Goal: Information Seeking & Learning: Learn about a topic

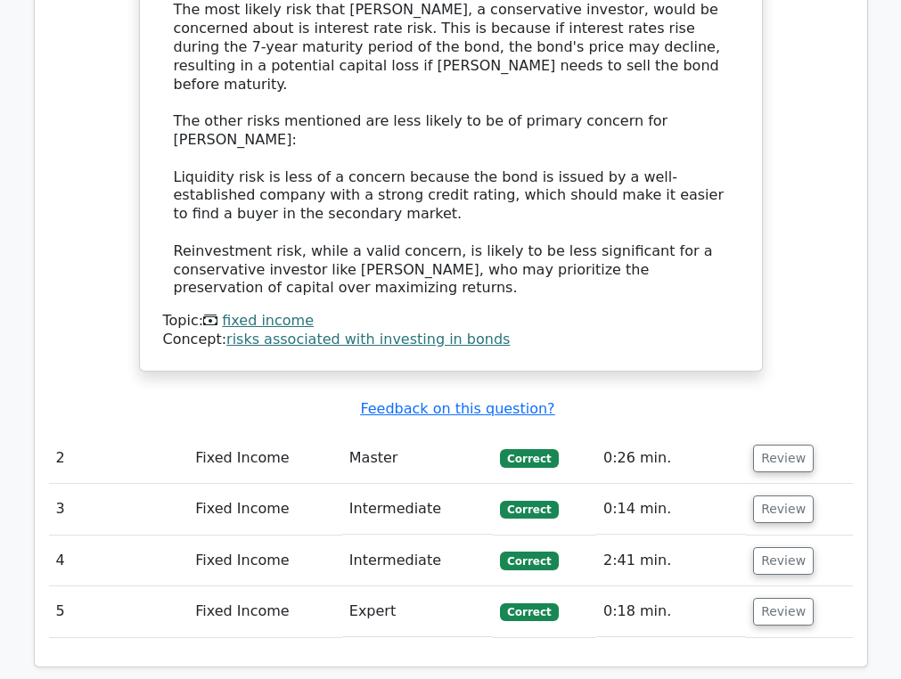
scroll to position [2531, 0]
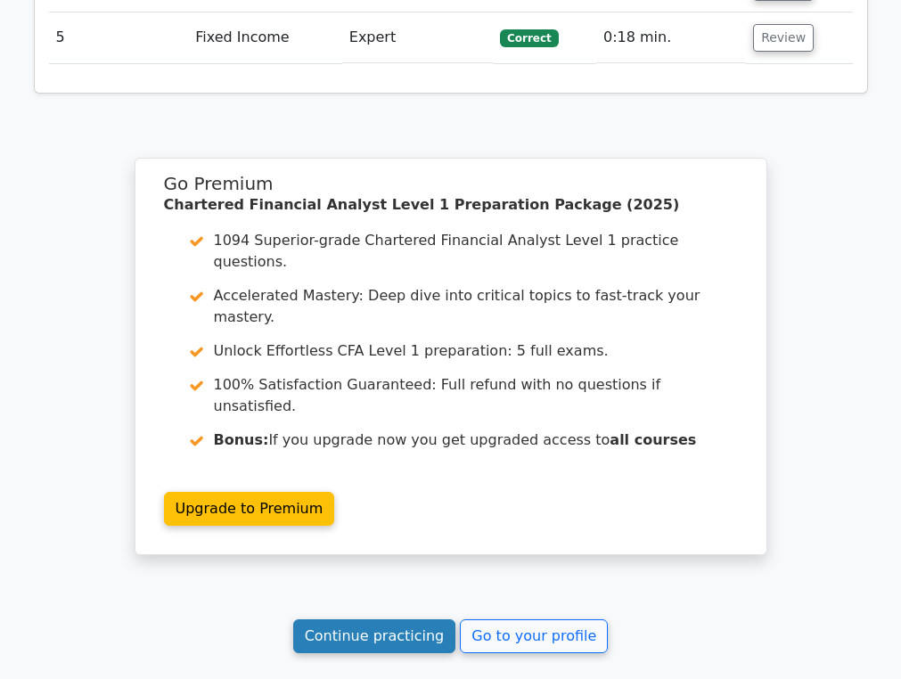
click at [374, 619] on link "Continue practicing" at bounding box center [374, 636] width 163 height 34
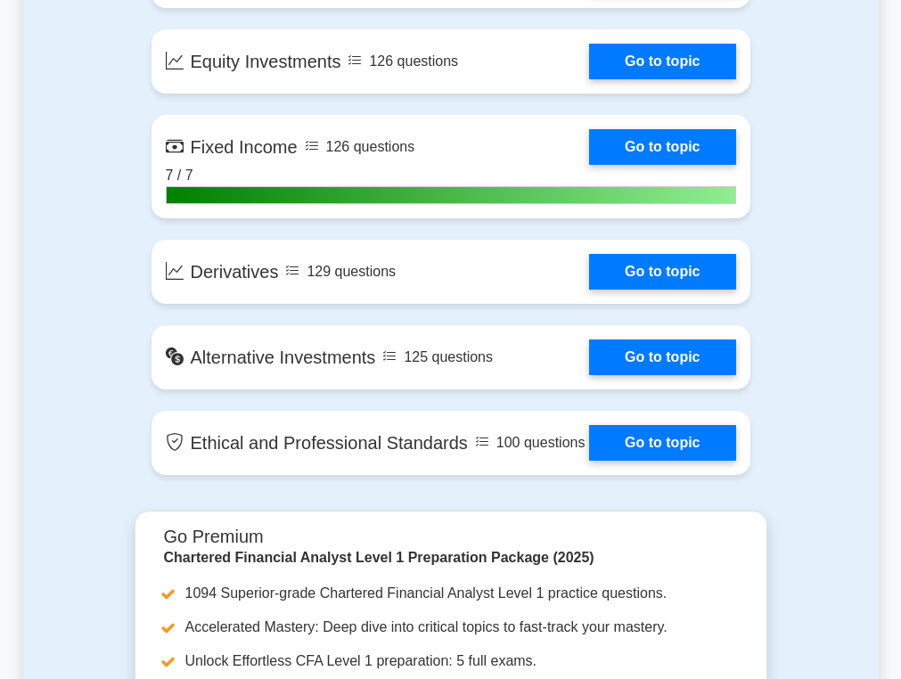
scroll to position [1618, 0]
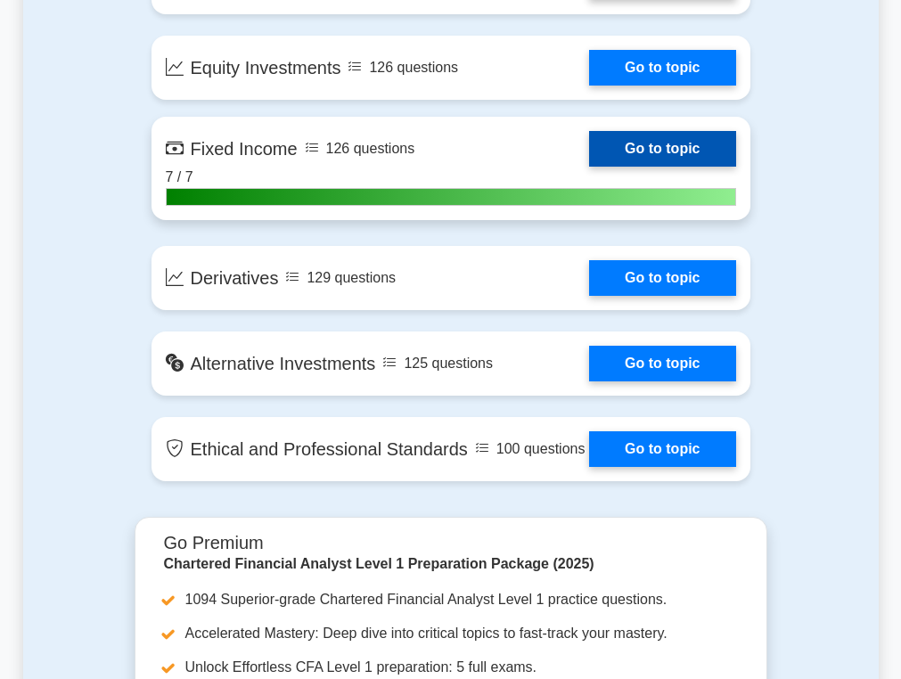
click at [639, 153] on link "Go to topic" at bounding box center [662, 149] width 146 height 36
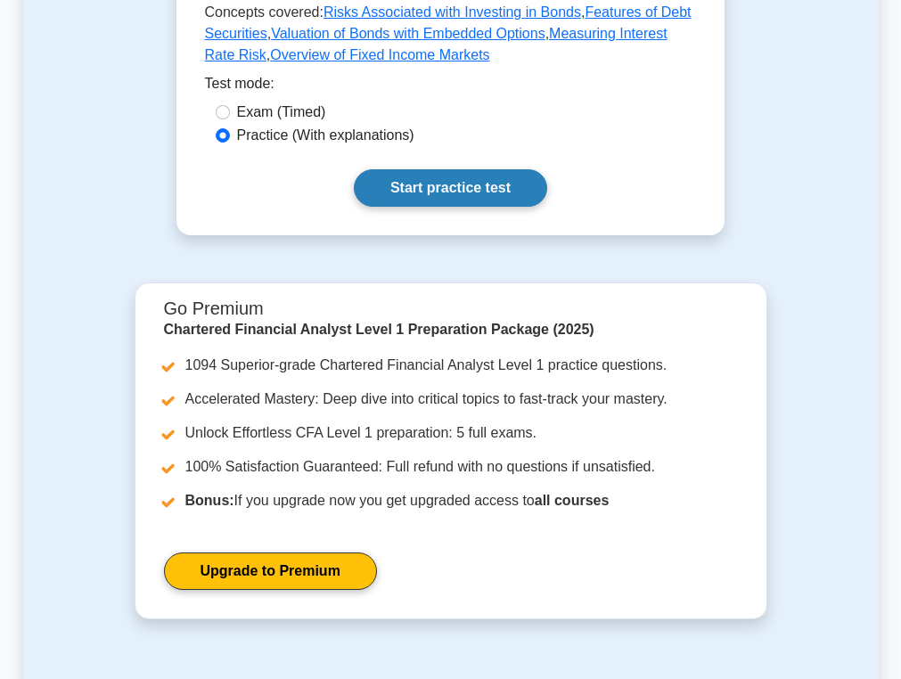
scroll to position [645, 0]
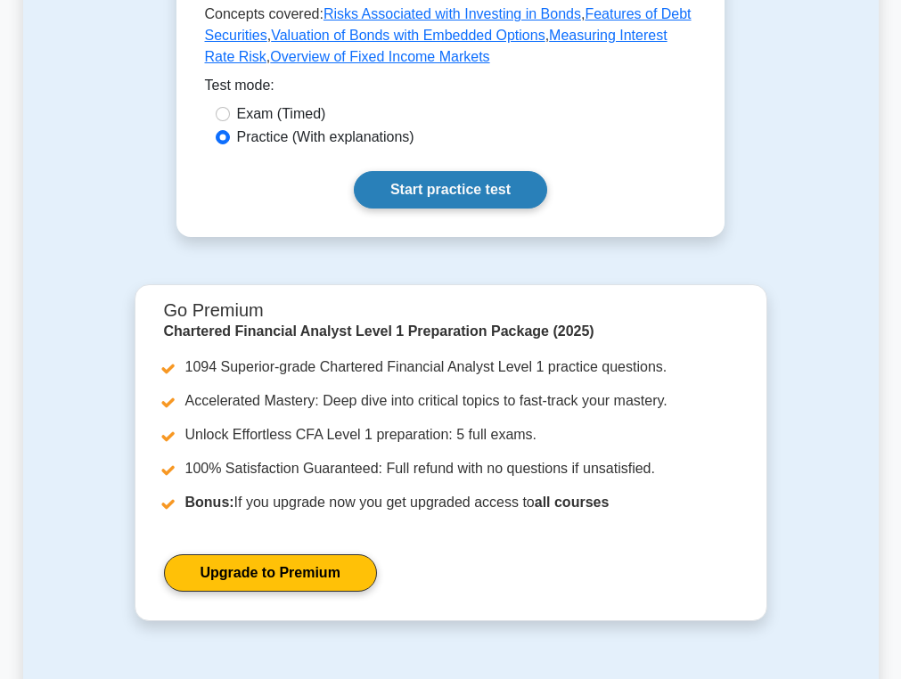
click at [418, 199] on link "Start practice test" at bounding box center [450, 189] width 193 height 37
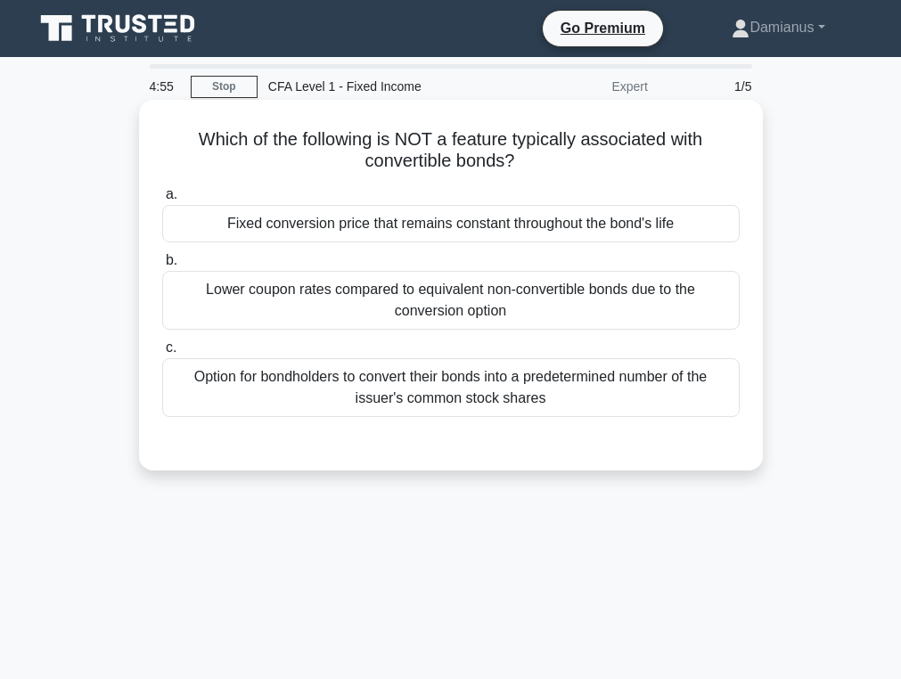
click at [408, 129] on h5 "Which of the following is NOT a feature typically associated with convertible b…" at bounding box center [450, 150] width 581 height 45
click at [354, 291] on div "Lower coupon rates compared to equivalent non-convertible bonds due to the conv…" at bounding box center [451, 300] width 578 height 59
click at [162, 266] on input "b. Lower coupon rates compared to equivalent non-convertible bonds due to the c…" at bounding box center [162, 261] width 0 height 12
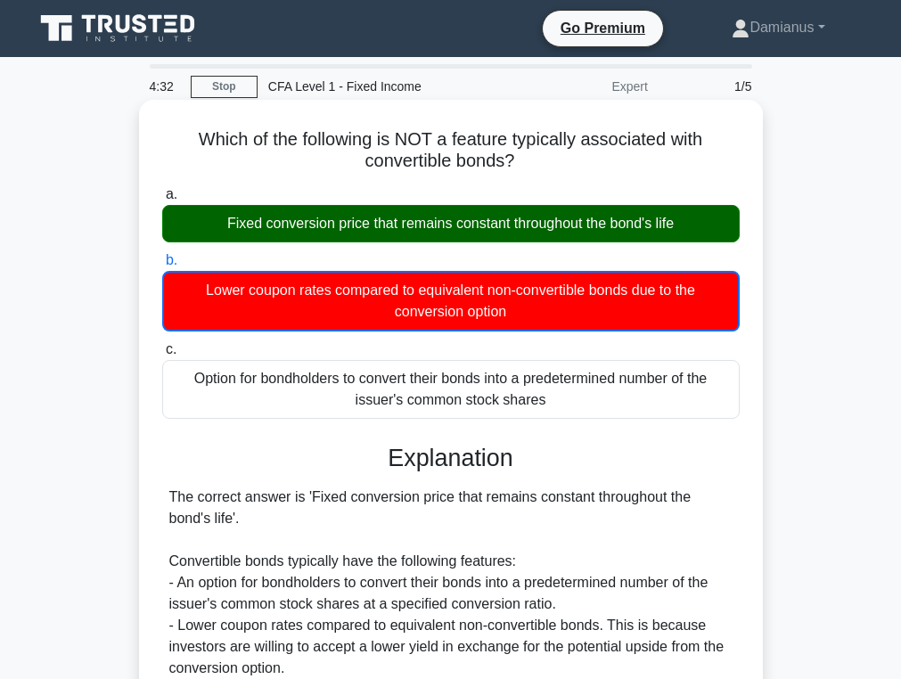
drag, startPoint x: 326, startPoint y: 226, endPoint x: 565, endPoint y: 230, distance: 238.9
click at [566, 230] on div "Fixed conversion price that remains constant throughout the bond's life" at bounding box center [451, 223] width 578 height 37
click at [565, 230] on div "Fixed conversion price that remains constant throughout the bond's life" at bounding box center [451, 223] width 578 height 37
click at [162, 201] on input "a. Fixed conversion price that remains constant throughout the bond's life" at bounding box center [162, 195] width 0 height 12
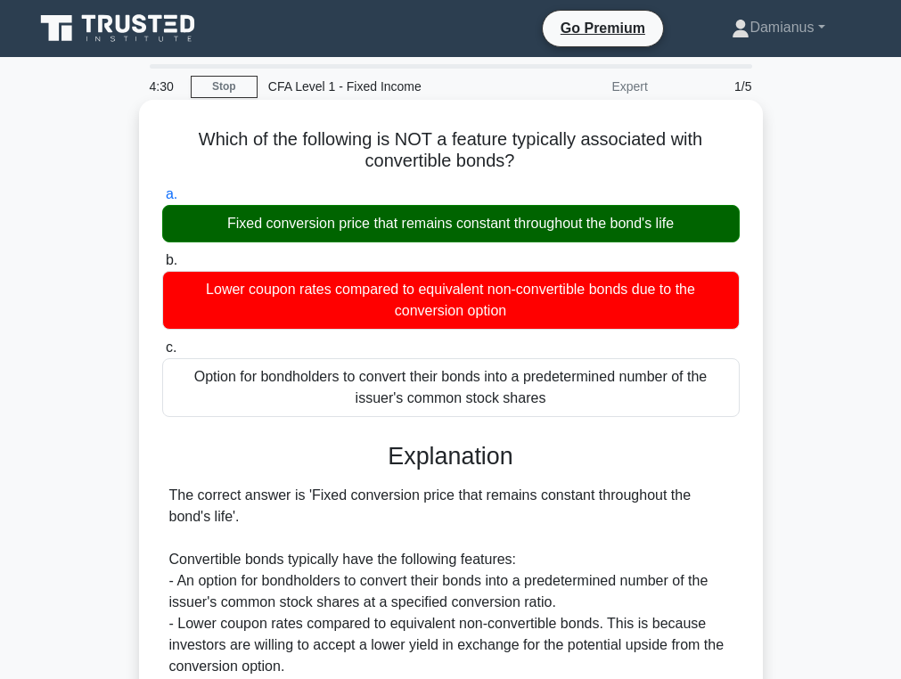
drag, startPoint x: 554, startPoint y: 230, endPoint x: 345, endPoint y: 230, distance: 209.4
click at [346, 230] on div "Fixed conversion price that remains constant throughout the bond's life" at bounding box center [451, 223] width 578 height 37
click at [345, 230] on div "Fixed conversion price that remains constant throughout the bond's life" at bounding box center [451, 223] width 578 height 37
click at [162, 201] on input "a. Fixed conversion price that remains constant throughout the bond's life" at bounding box center [162, 195] width 0 height 12
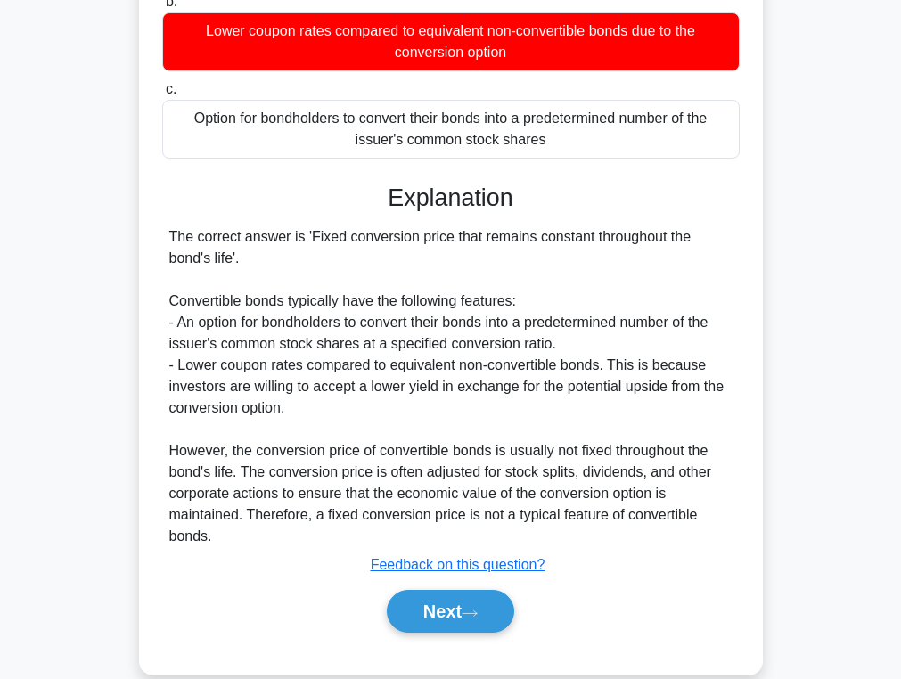
scroll to position [267, 0]
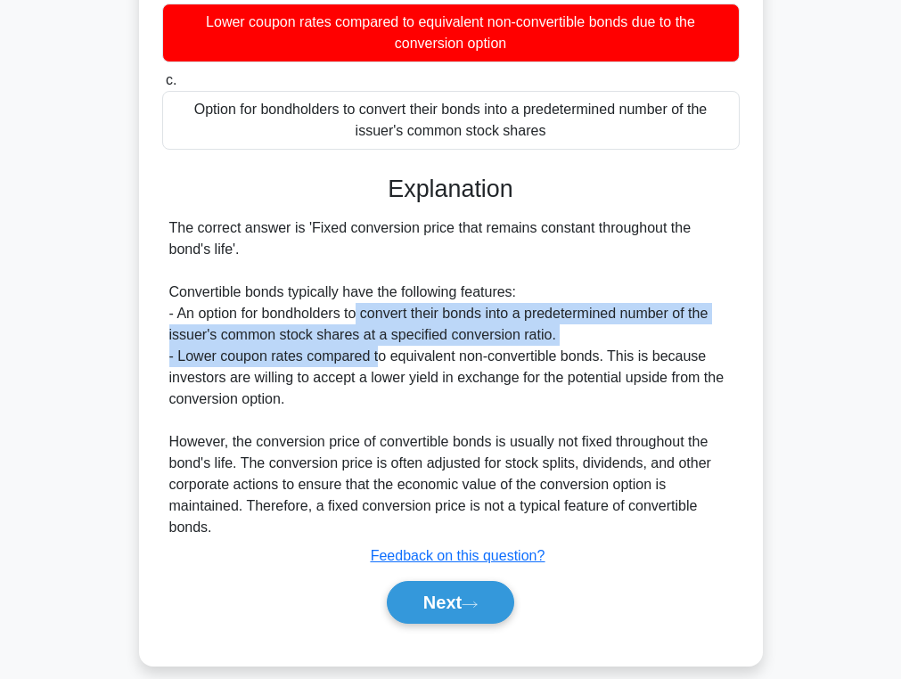
drag, startPoint x: 356, startPoint y: 315, endPoint x: 381, endPoint y: 351, distance: 43.0
click at [381, 351] on div "The correct answer is 'Fixed conversion price that remains constant throughout …" at bounding box center [450, 377] width 563 height 321
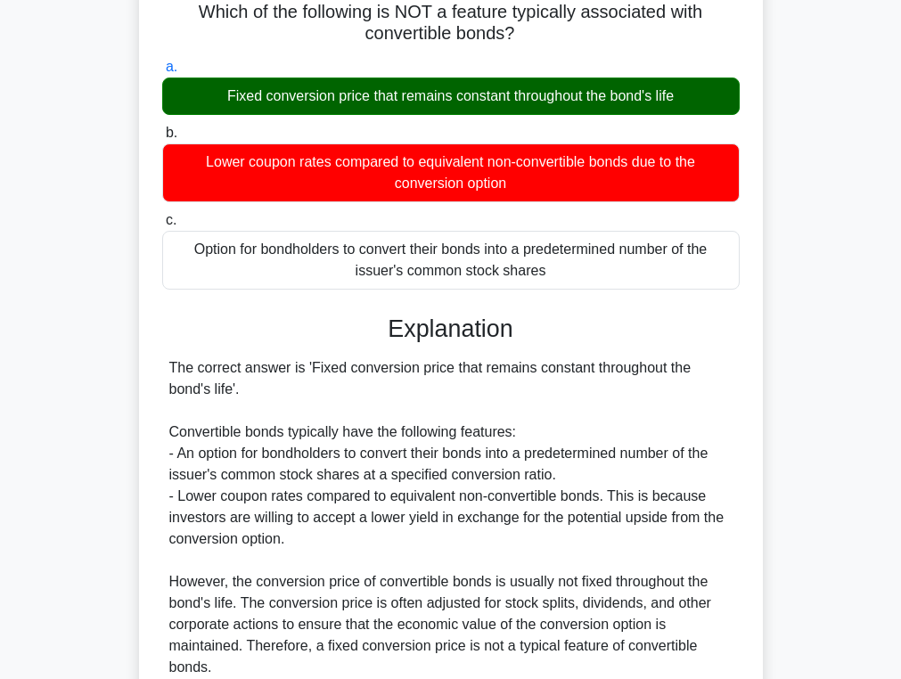
scroll to position [0, 0]
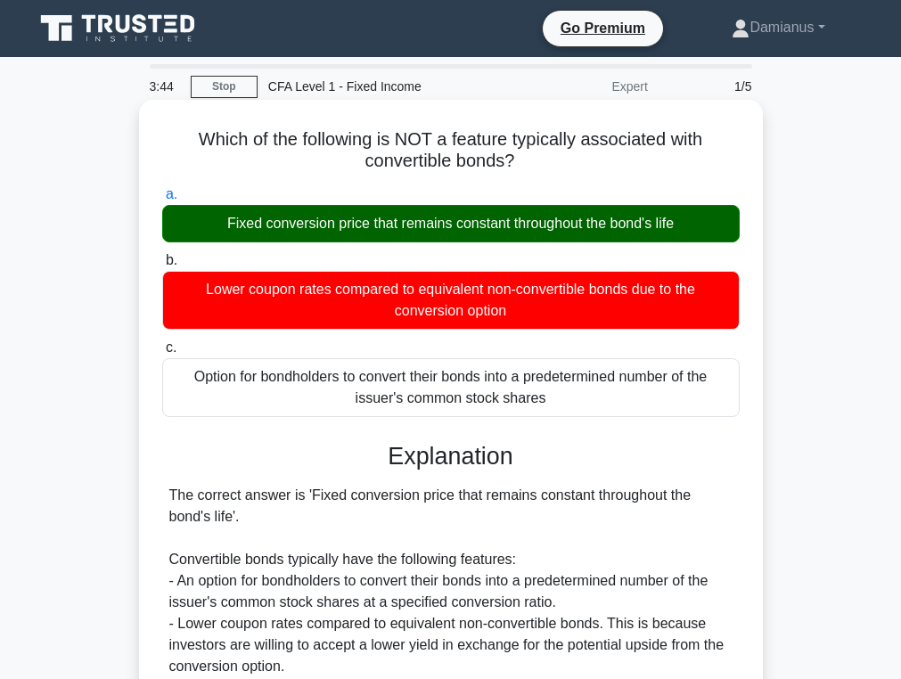
click at [248, 175] on div "Which of the following is NOT a feature typically associated with convertible b…" at bounding box center [451, 517] width 610 height 820
drag, startPoint x: 195, startPoint y: 135, endPoint x: 574, endPoint y: 401, distance: 462.6
click at [574, 401] on div "Which of the following is NOT a feature typically associated with convertible b…" at bounding box center [451, 517] width 610 height 820
copy div "Which of the following is NOT a feature typically associated with convertible b…"
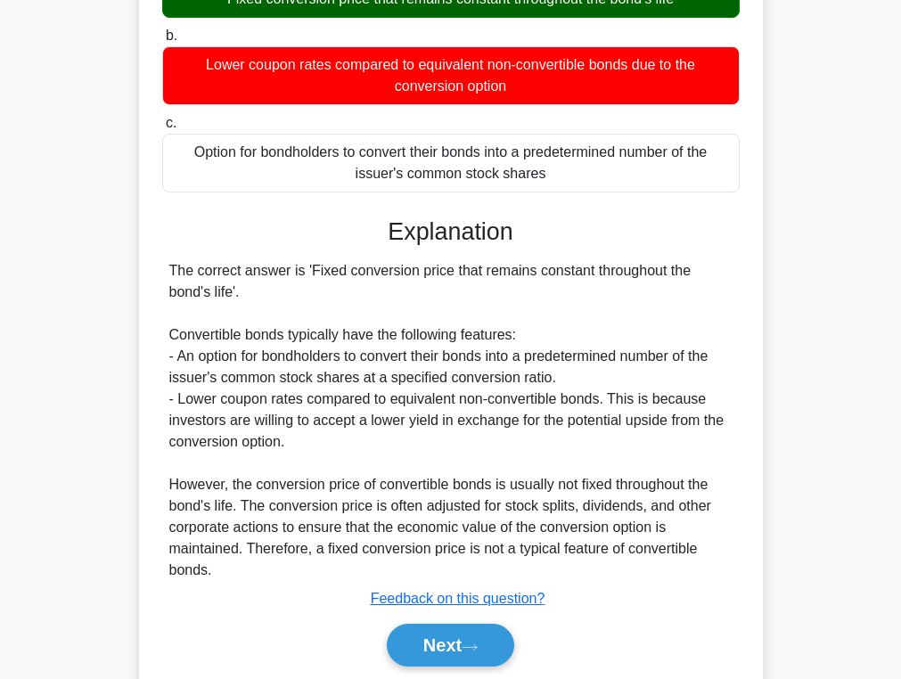
scroll to position [289, 0]
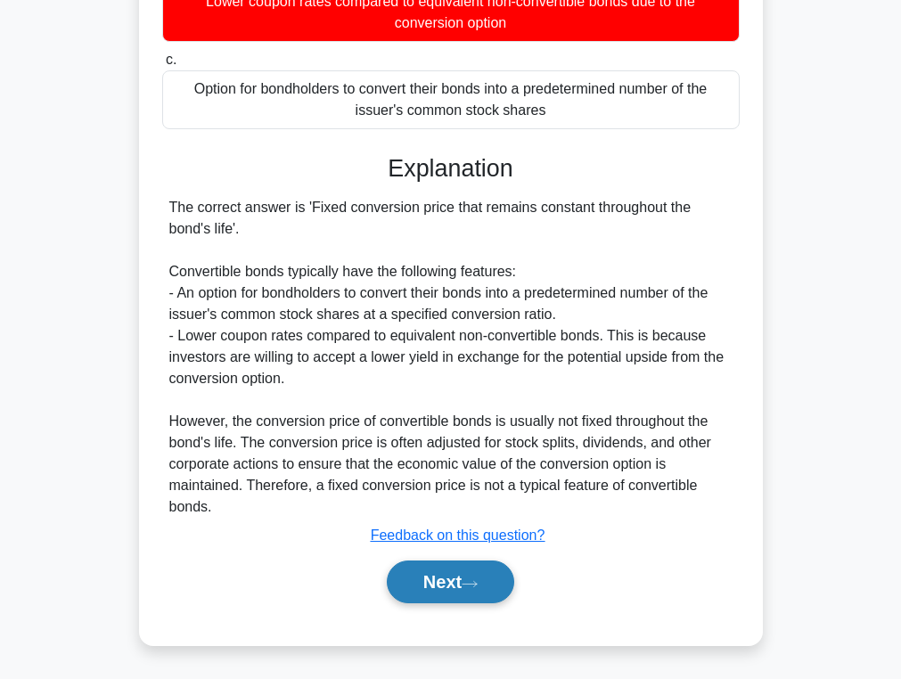
click at [463, 561] on div "Next" at bounding box center [451, 582] width 585 height 43
click at [449, 578] on button "Next" at bounding box center [450, 582] width 127 height 43
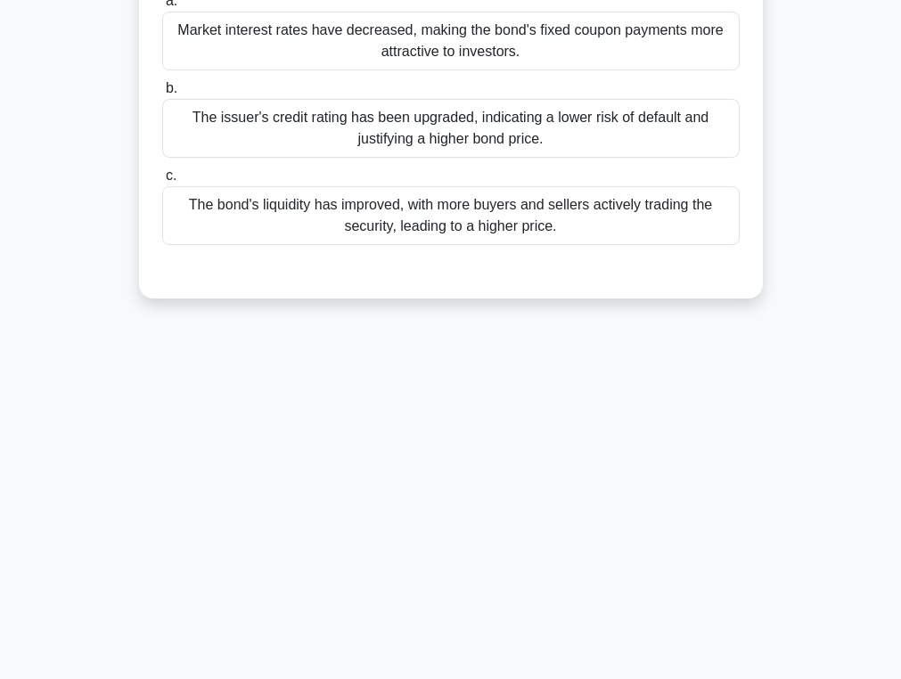
scroll to position [283, 0]
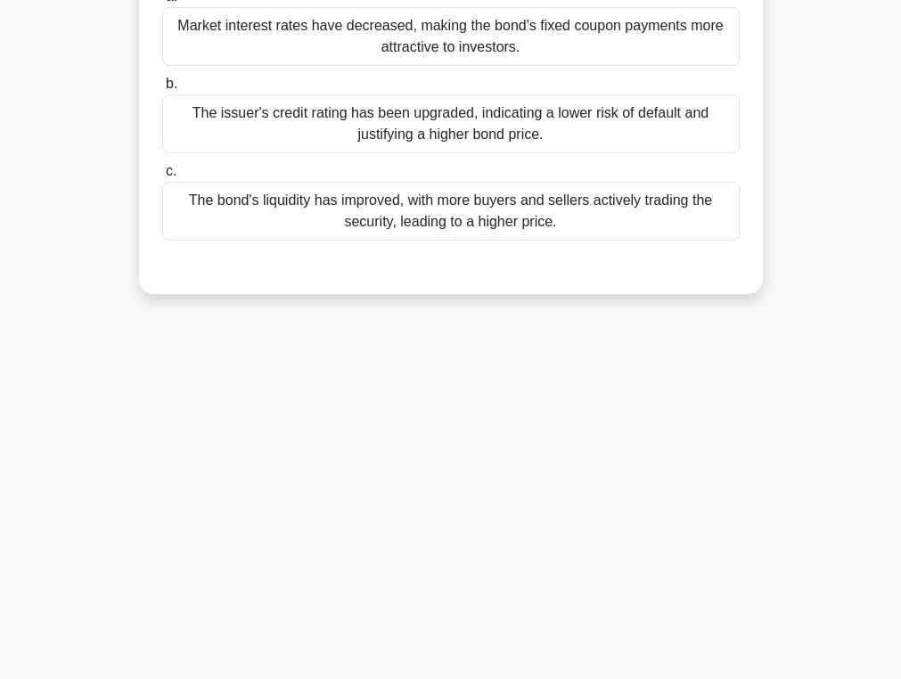
click at [443, 286] on div "Sarah, a fixed income analyst, is evaluating a corporate bond with a par value …" at bounding box center [451, 55] width 610 height 463
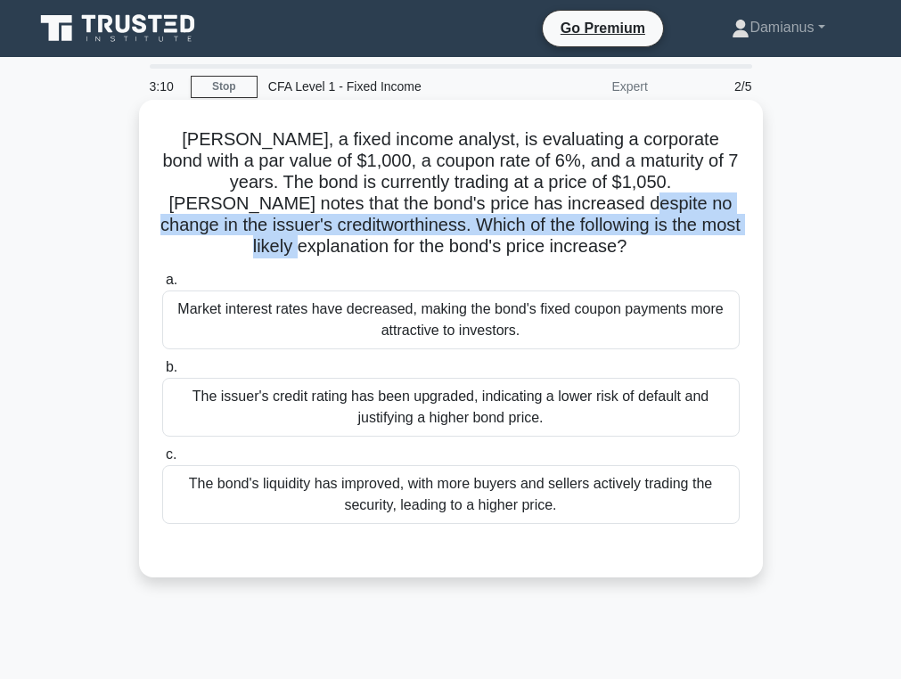
drag, startPoint x: 472, startPoint y: 196, endPoint x: 608, endPoint y: 229, distance: 139.4
click at [608, 229] on h5 "Sarah, a fixed income analyst, is evaluating a corporate bond with a par value …" at bounding box center [450, 193] width 581 height 130
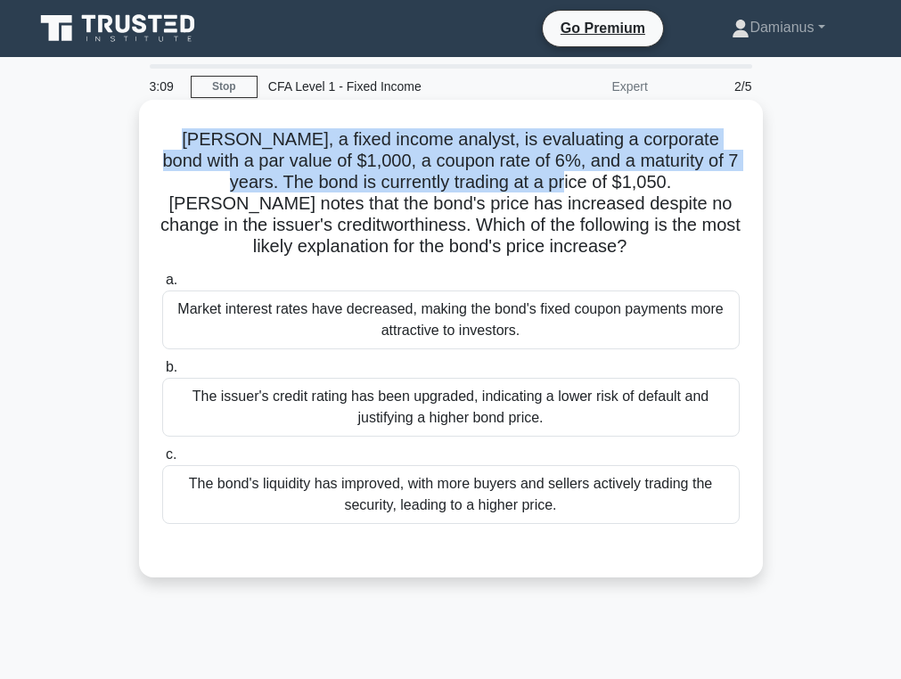
drag, startPoint x: 340, startPoint y: 114, endPoint x: 471, endPoint y: 182, distance: 147.5
click at [472, 182] on div "Sarah, a fixed income analyst, is evaluating a corporate bond with a par value …" at bounding box center [451, 338] width 610 height 463
click at [471, 182] on h5 "Sarah, a fixed income analyst, is evaluating a corporate bond with a par value …" at bounding box center [450, 193] width 581 height 130
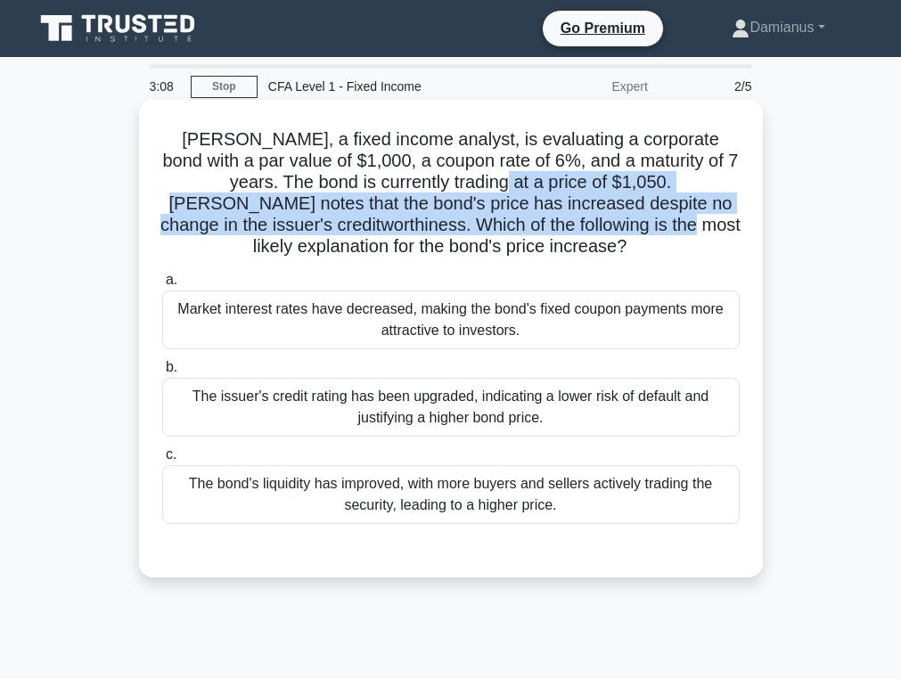
drag, startPoint x: 409, startPoint y: 173, endPoint x: 510, endPoint y: 217, distance: 110.1
click at [510, 217] on h5 "Sarah, a fixed income analyst, is evaluating a corporate bond with a par value …" at bounding box center [450, 193] width 581 height 130
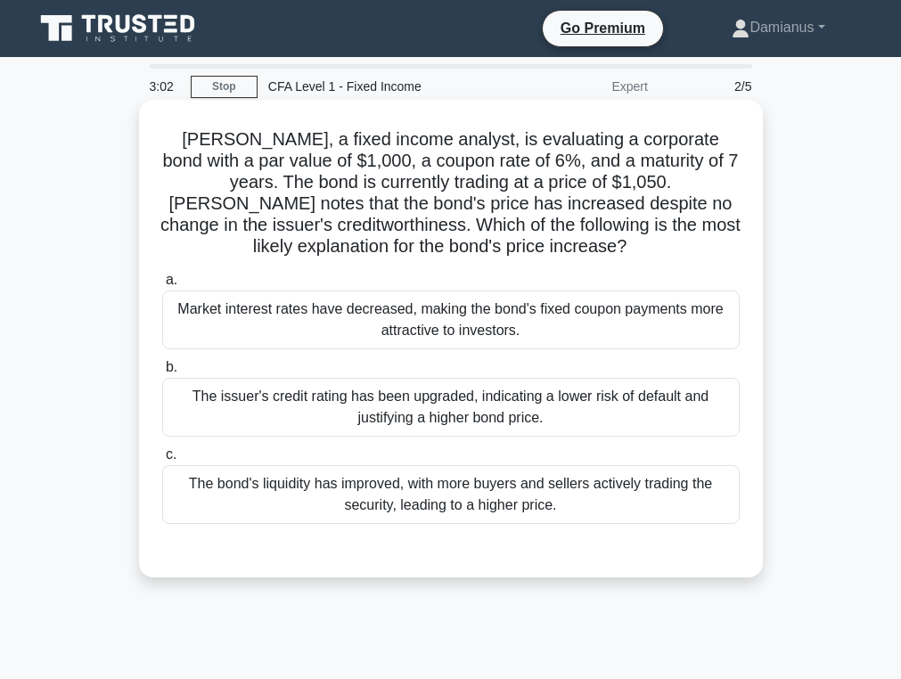
click at [451, 331] on div "Market interest rates have decreased, making the bond's fixed coupon payments m…" at bounding box center [451, 320] width 578 height 59
click at [162, 286] on input "a. Market interest rates have decreased, making the bond's fixed coupon payment…" at bounding box center [162, 280] width 0 height 12
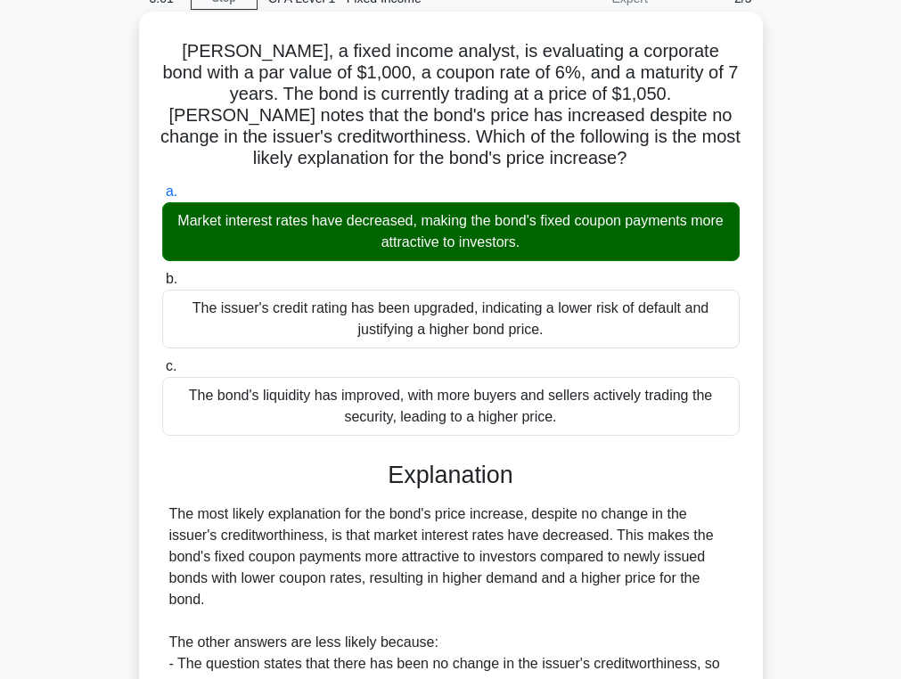
scroll to position [310, 0]
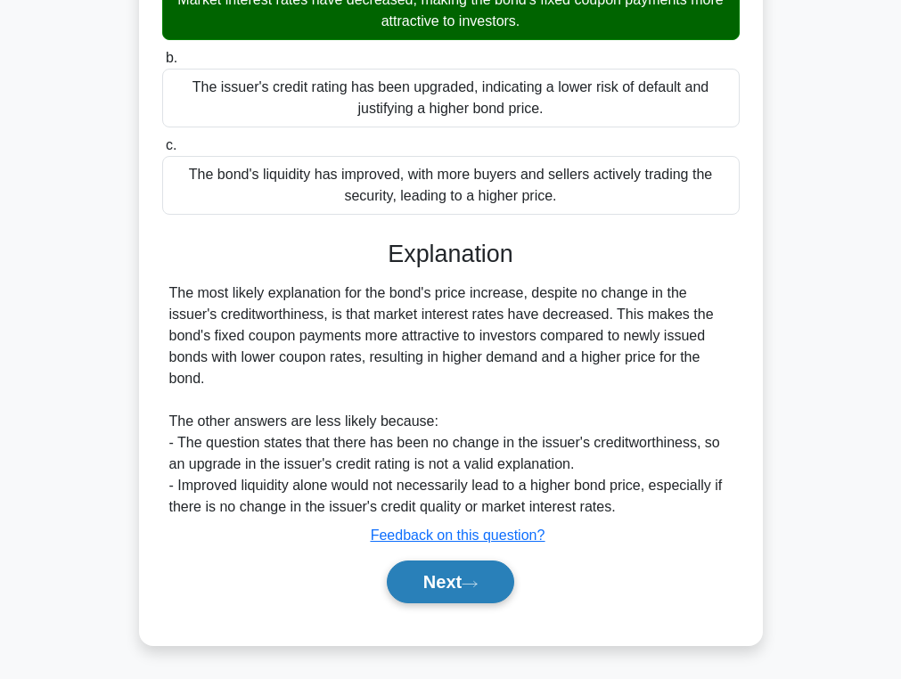
click at [456, 594] on button "Next" at bounding box center [450, 582] width 127 height 43
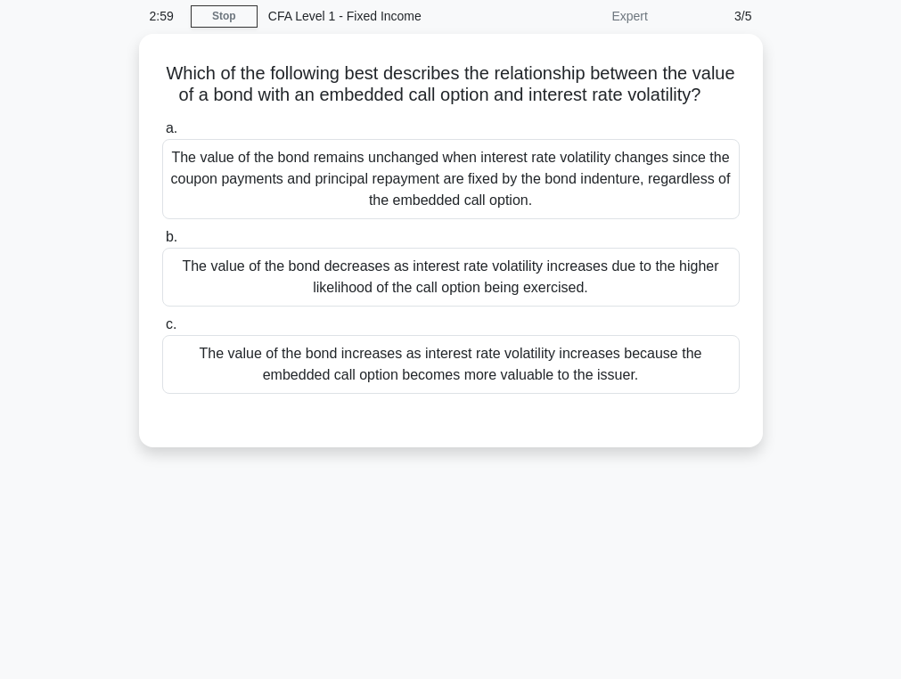
scroll to position [0, 0]
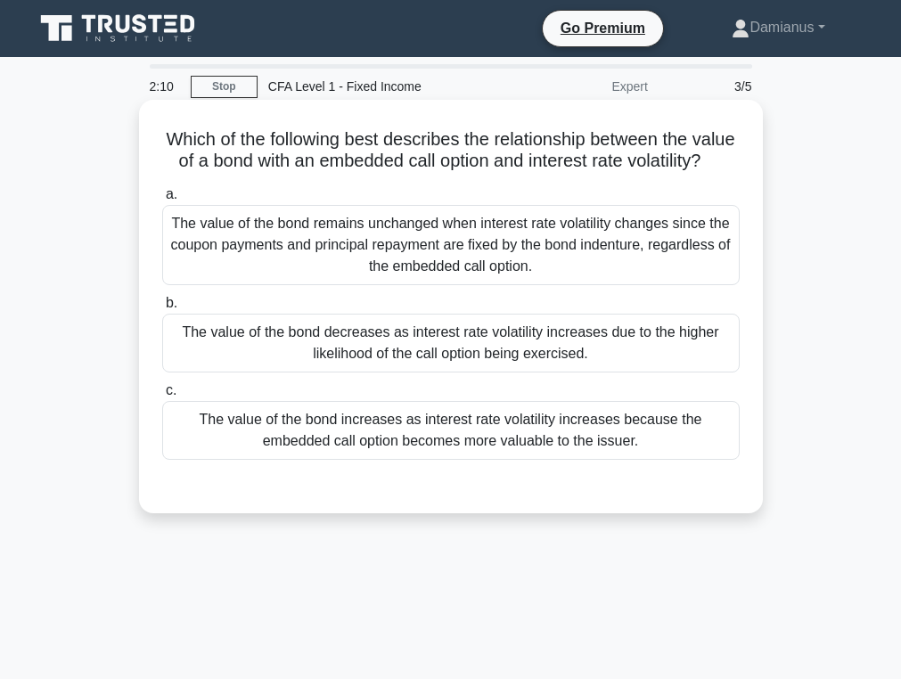
click at [448, 348] on div "The value of the bond decreases as interest rate volatility increases due to th…" at bounding box center [451, 343] width 578 height 59
click at [162, 309] on input "b. The value of the bond decreases as interest rate volatility increases due to…" at bounding box center [162, 304] width 0 height 12
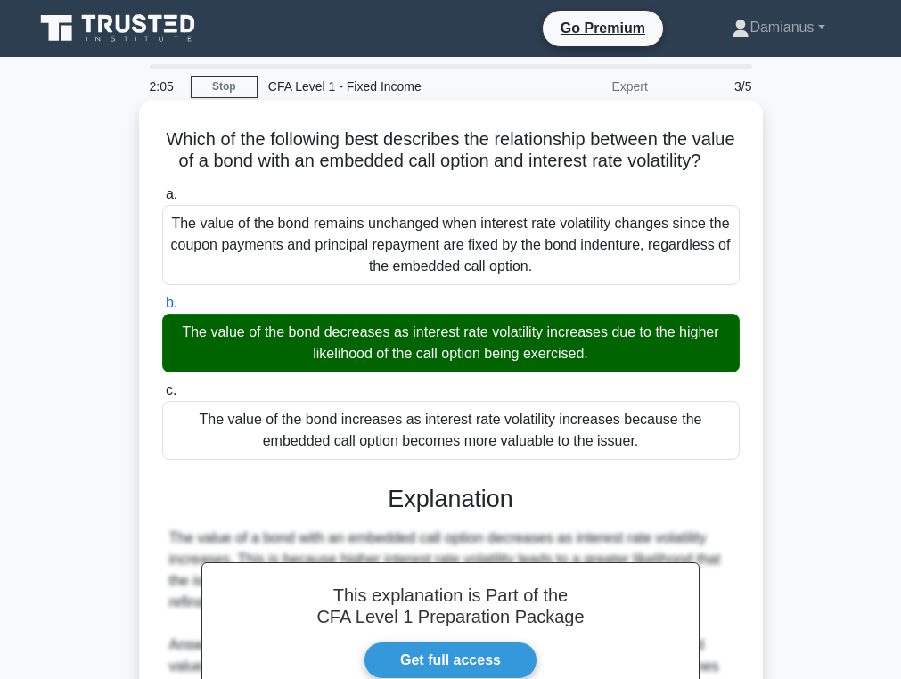
scroll to position [289, 0]
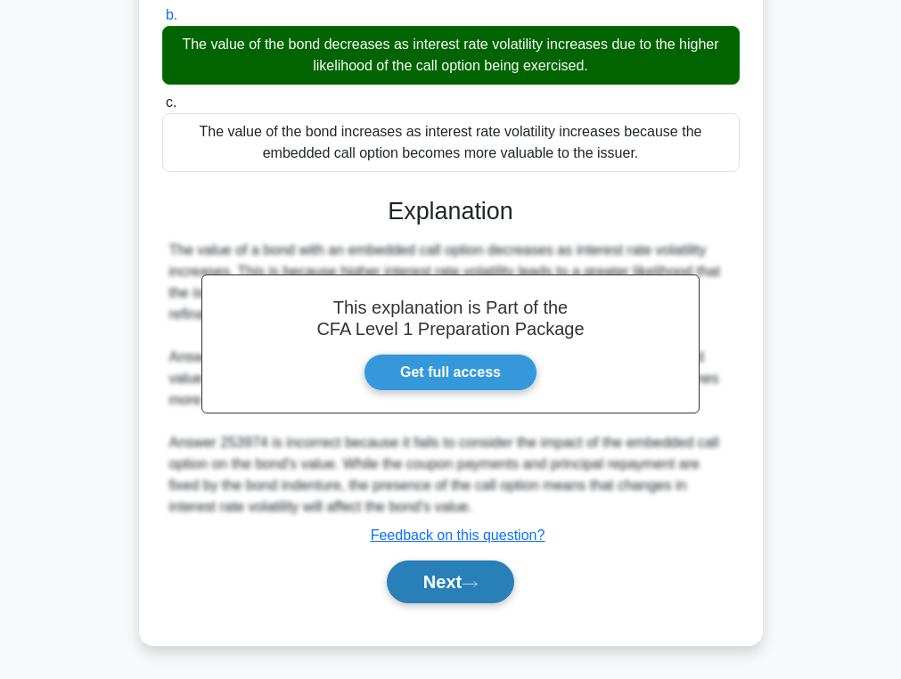
click at [415, 587] on button "Next" at bounding box center [450, 582] width 127 height 43
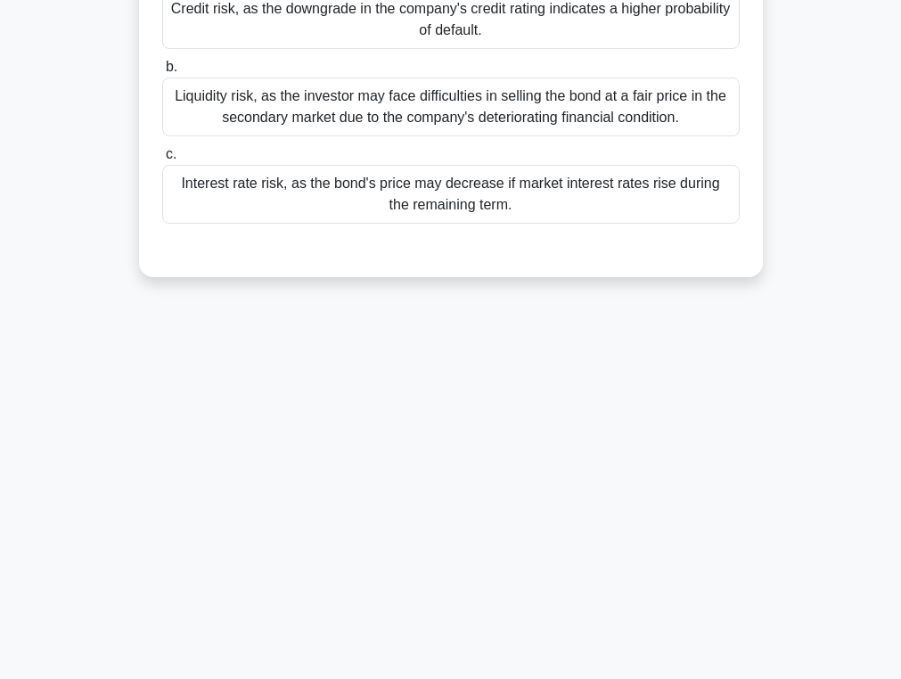
scroll to position [0, 0]
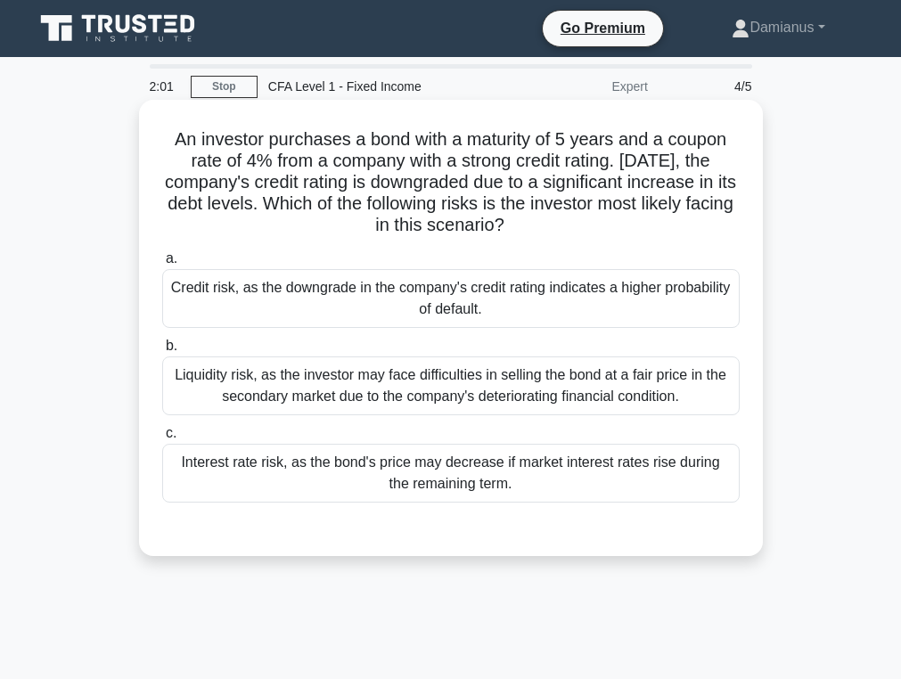
drag, startPoint x: 187, startPoint y: 141, endPoint x: 512, endPoint y: 240, distance: 339.2
click at [512, 240] on div "An investor purchases a bond with a maturity of 5 years and a coupon rate of 4%…" at bounding box center [451, 328] width 610 height 442
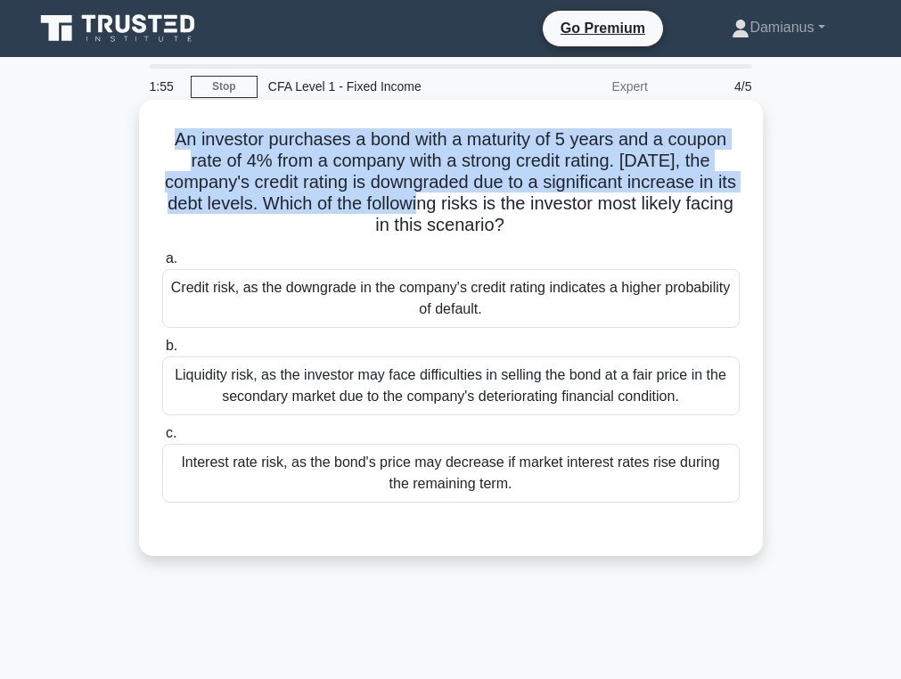
drag, startPoint x: 200, startPoint y: 125, endPoint x: 393, endPoint y: 193, distance: 205.2
click at [394, 193] on div "An investor purchases a bond with a maturity of 5 years and a coupon rate of 4%…" at bounding box center [451, 328] width 610 height 442
click at [393, 193] on h5 "An investor purchases a bond with a maturity of 5 years and a coupon rate of 4%…" at bounding box center [450, 182] width 581 height 109
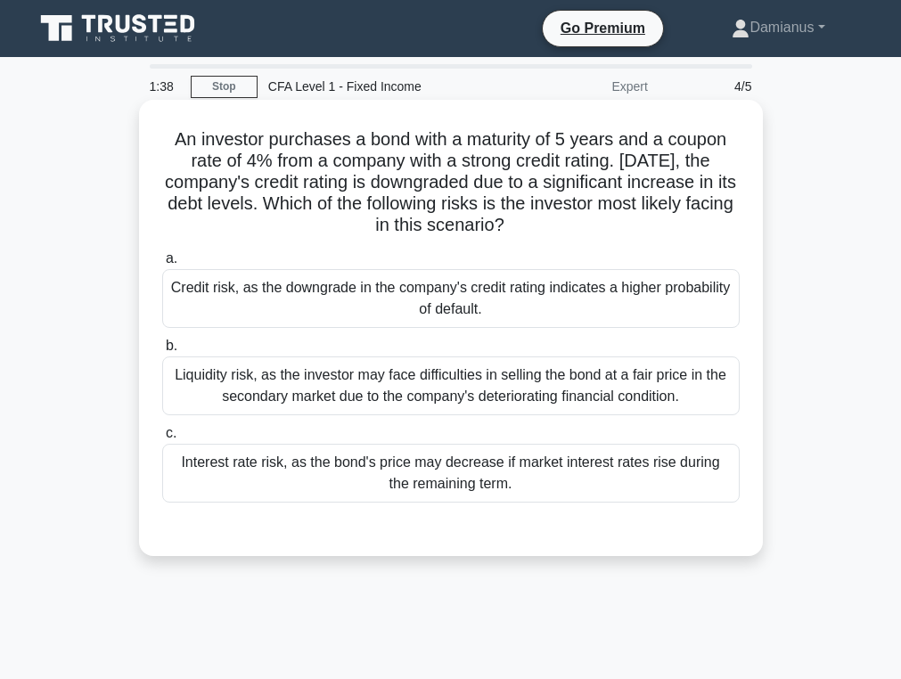
click at [398, 285] on div "Credit risk, as the downgrade in the company's credit rating indicates a higher…" at bounding box center [451, 298] width 578 height 59
click at [162, 265] on input "a. Credit risk, as the downgrade in the company's credit rating indicates a hig…" at bounding box center [162, 259] width 0 height 12
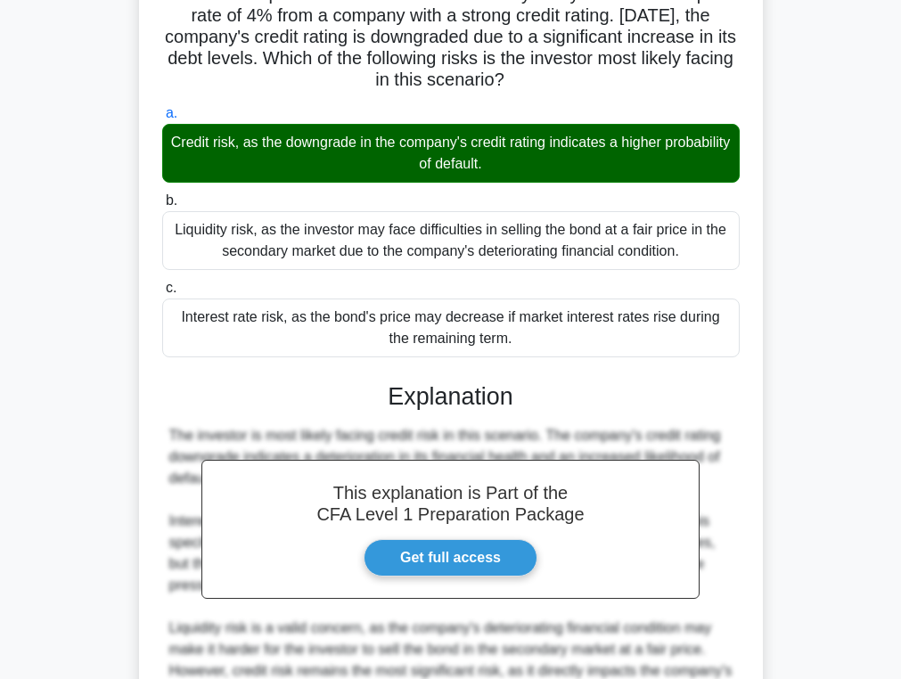
scroll to position [332, 0]
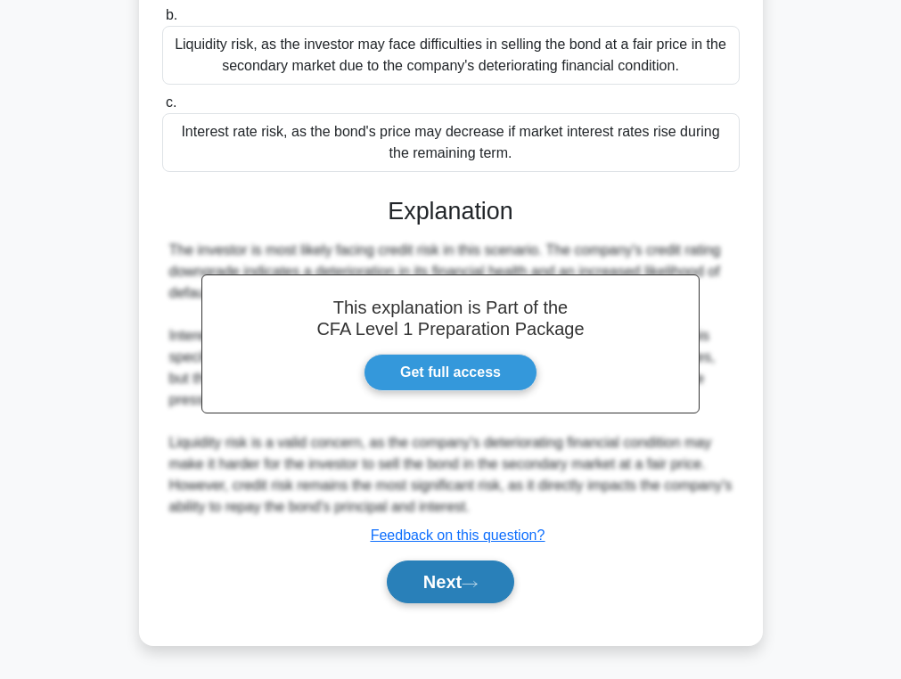
click at [413, 582] on button "Next" at bounding box center [450, 582] width 127 height 43
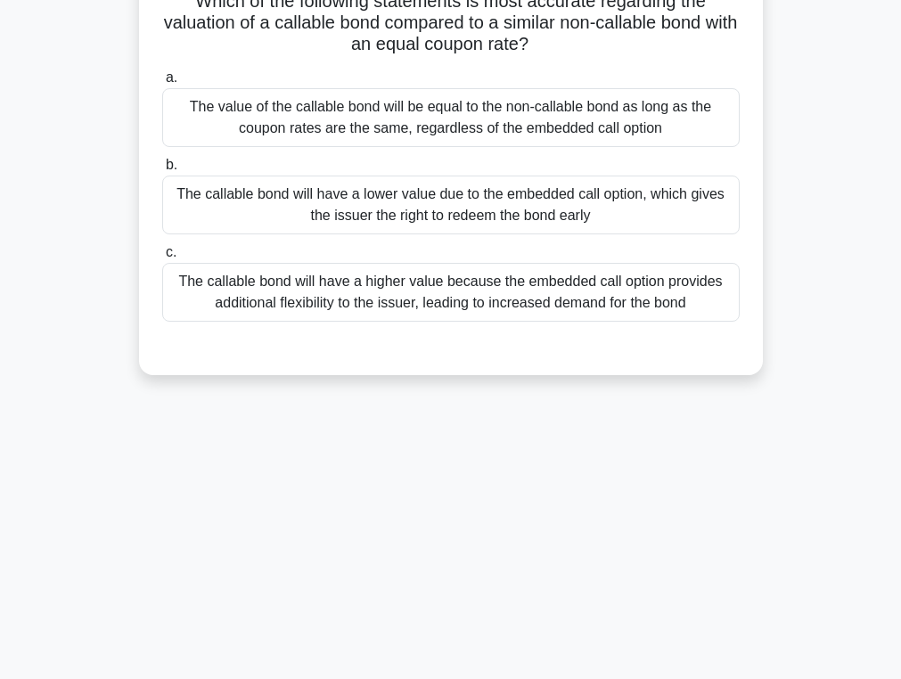
scroll to position [0, 0]
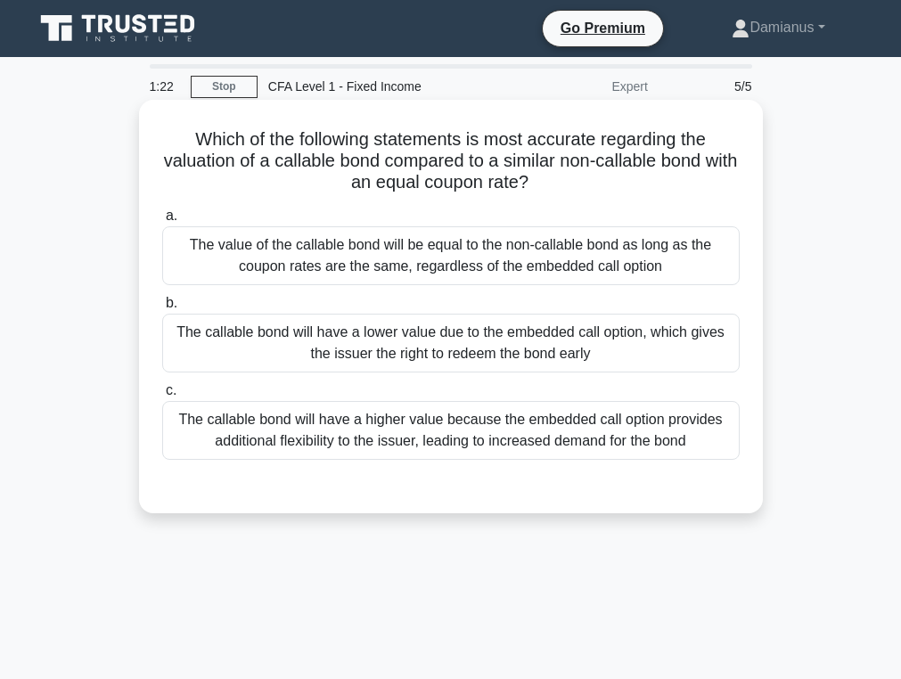
click at [425, 341] on div "The callable bond will have a lower value due to the embedded call option, whic…" at bounding box center [451, 343] width 578 height 59
click at [162, 309] on input "b. The callable bond will have a lower value due to the embedded call option, w…" at bounding box center [162, 304] width 0 height 12
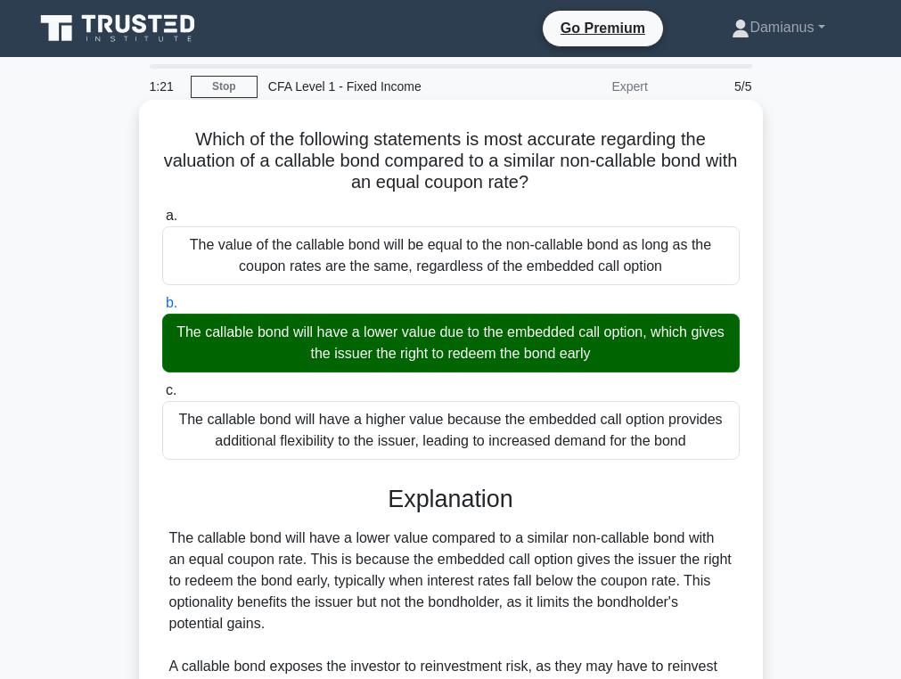
scroll to position [310, 0]
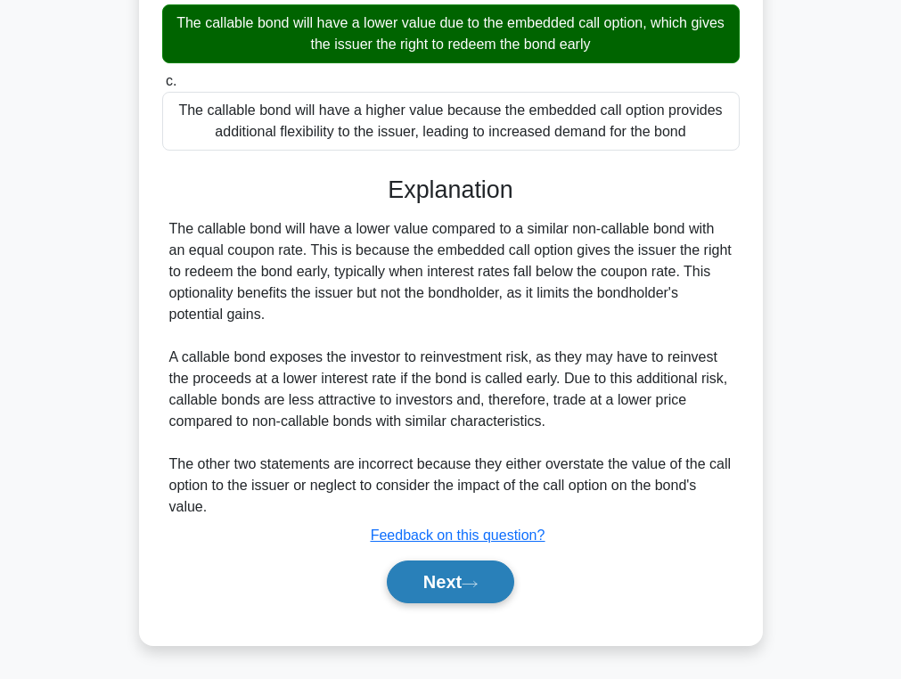
click at [426, 583] on button "Next" at bounding box center [450, 582] width 127 height 43
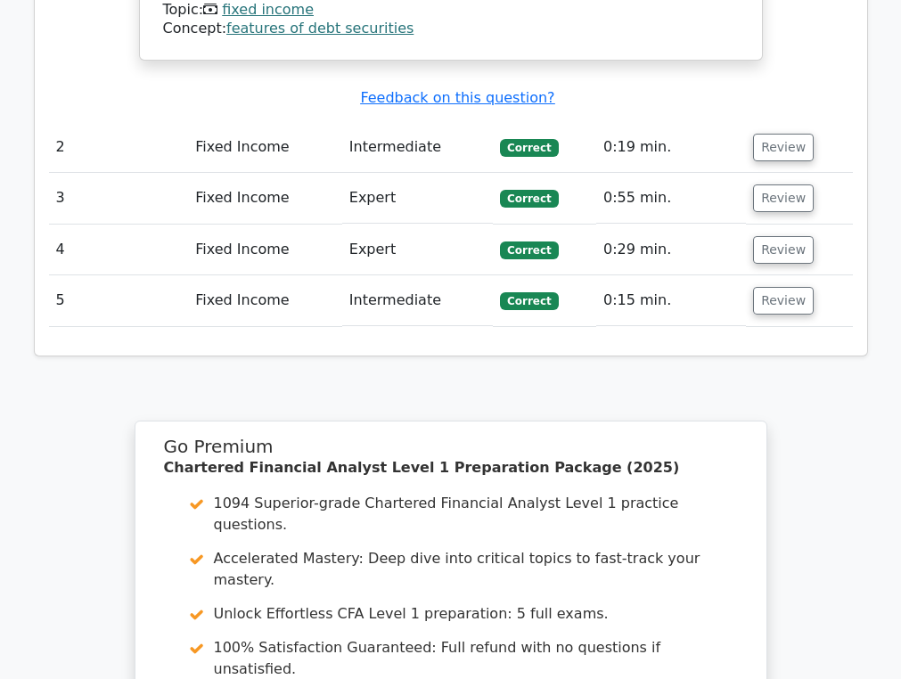
scroll to position [2390, 0]
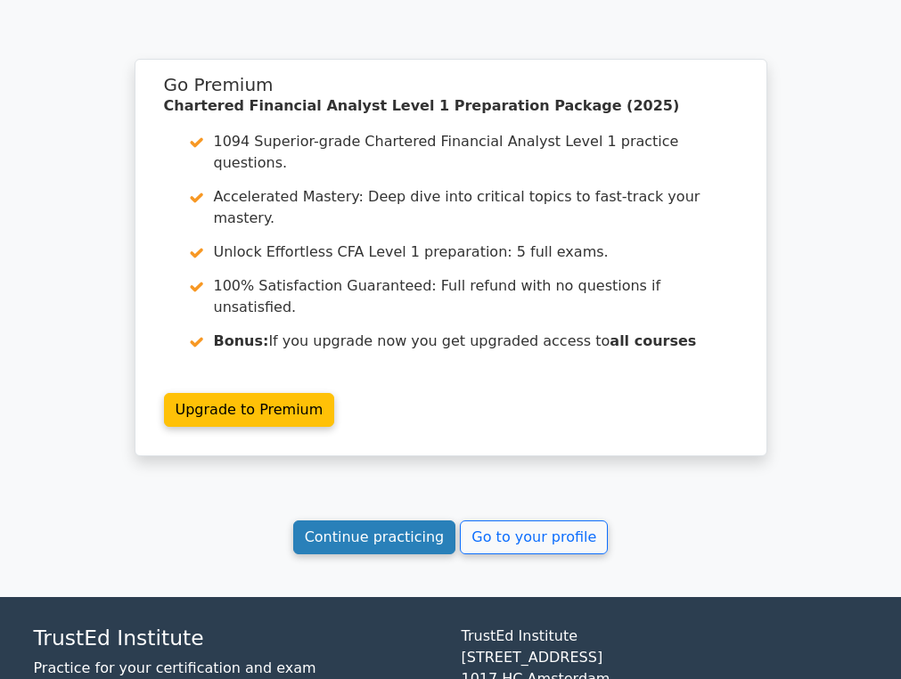
click at [409, 520] on link "Continue practicing" at bounding box center [374, 537] width 163 height 34
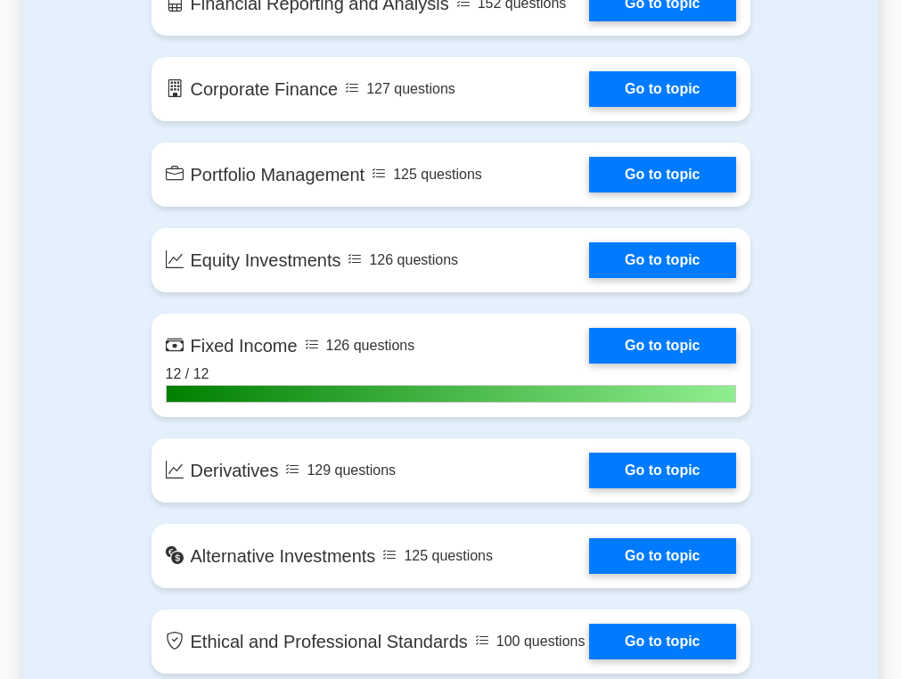
scroll to position [1462, 0]
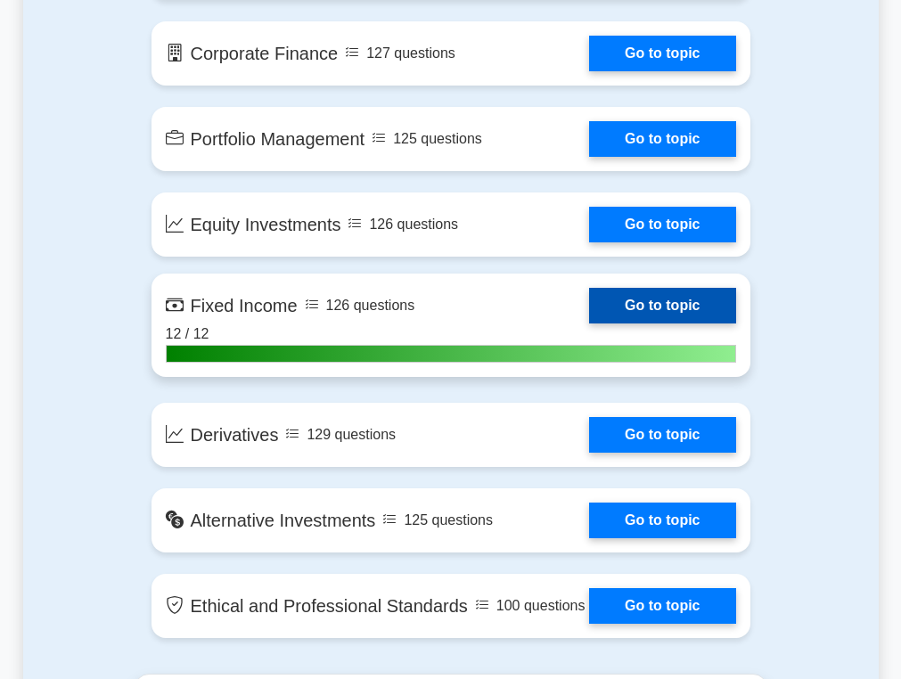
click at [630, 302] on link "Go to topic" at bounding box center [662, 306] width 146 height 36
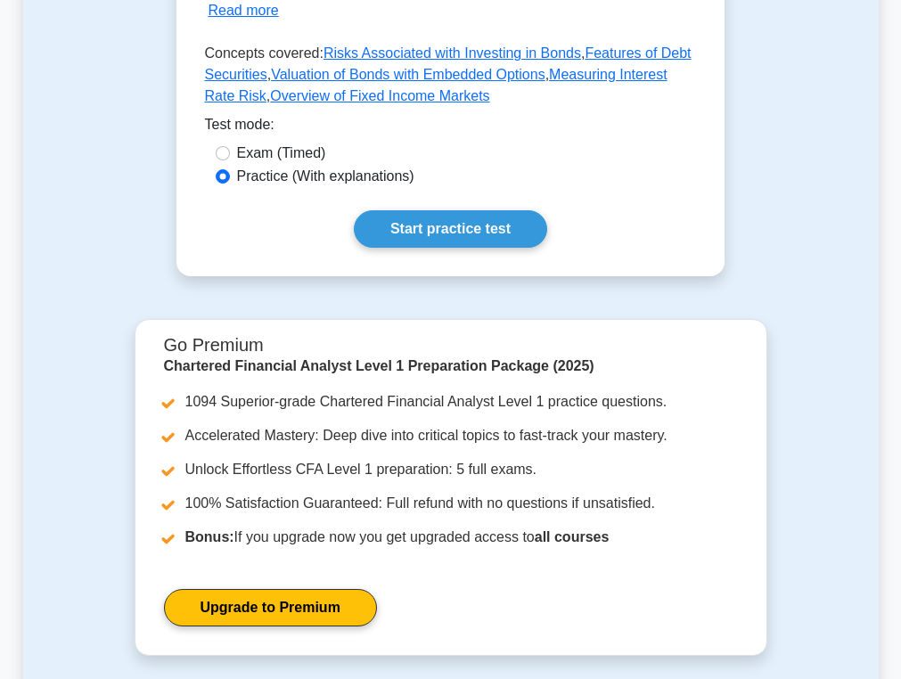
scroll to position [618, 0]
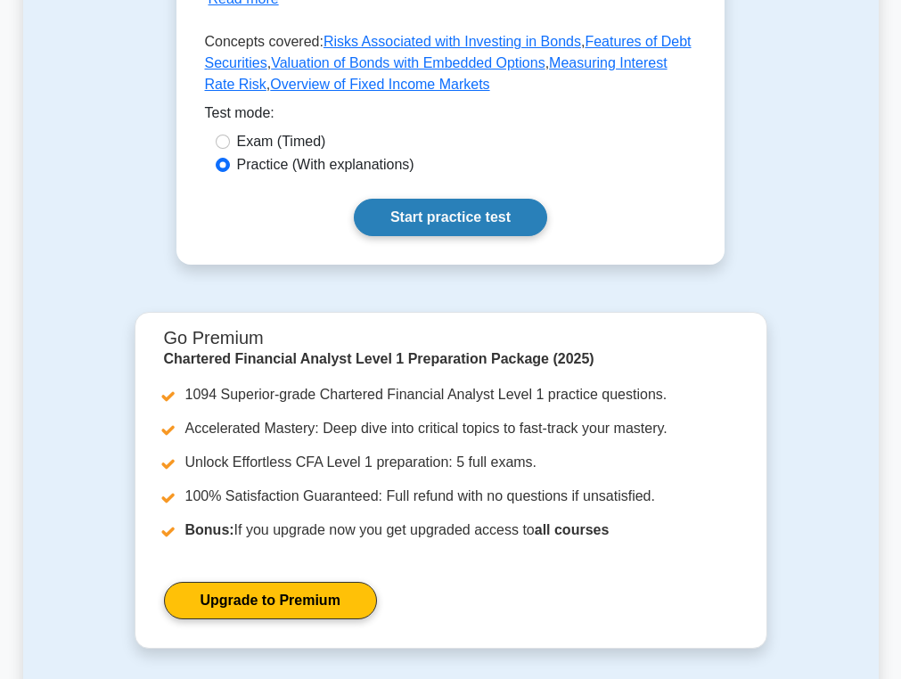
click at [427, 229] on link "Start practice test" at bounding box center [450, 217] width 193 height 37
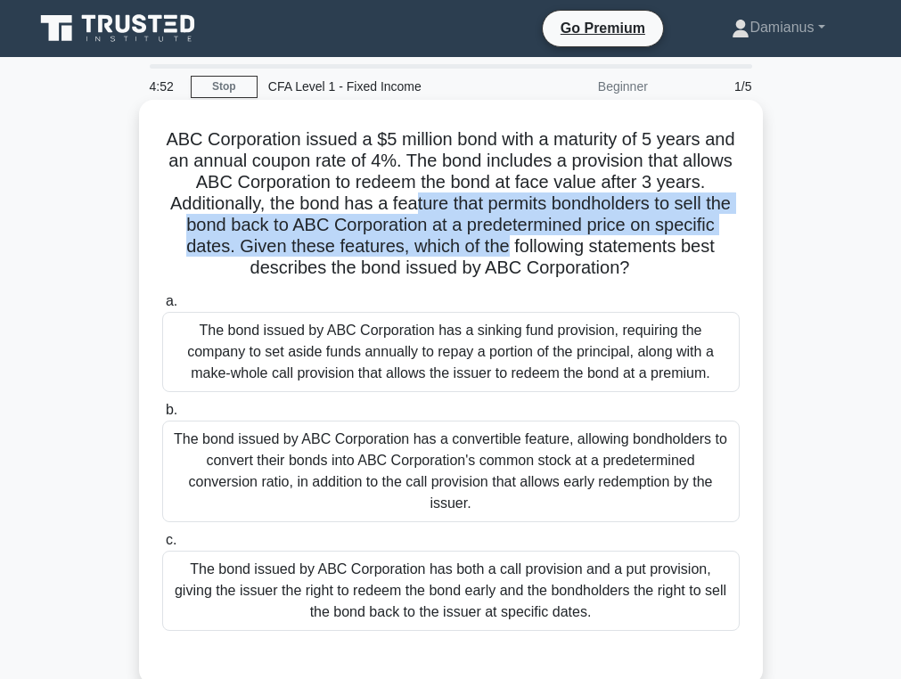
drag, startPoint x: 415, startPoint y: 211, endPoint x: 443, endPoint y: 241, distance: 40.4
click at [443, 241] on h5 "ABC Corporation issued a $5 million bond with a maturity of 5 years and an annu…" at bounding box center [450, 204] width 581 height 152
drag, startPoint x: 391, startPoint y: 213, endPoint x: 438, endPoint y: 241, distance: 54.7
click at [438, 241] on h5 "ABC Corporation issued a $5 million bond with a maturity of 5 years and an annu…" at bounding box center [450, 204] width 581 height 152
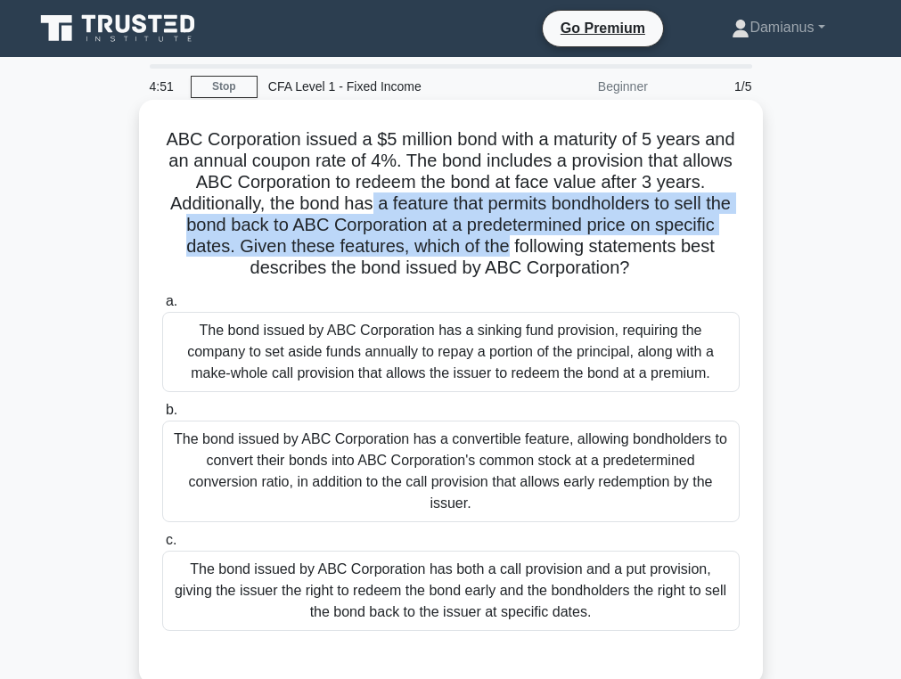
click at [438, 241] on h5 "ABC Corporation issued a $5 million bond with a maturity of 5 years and an annu…" at bounding box center [450, 204] width 581 height 152
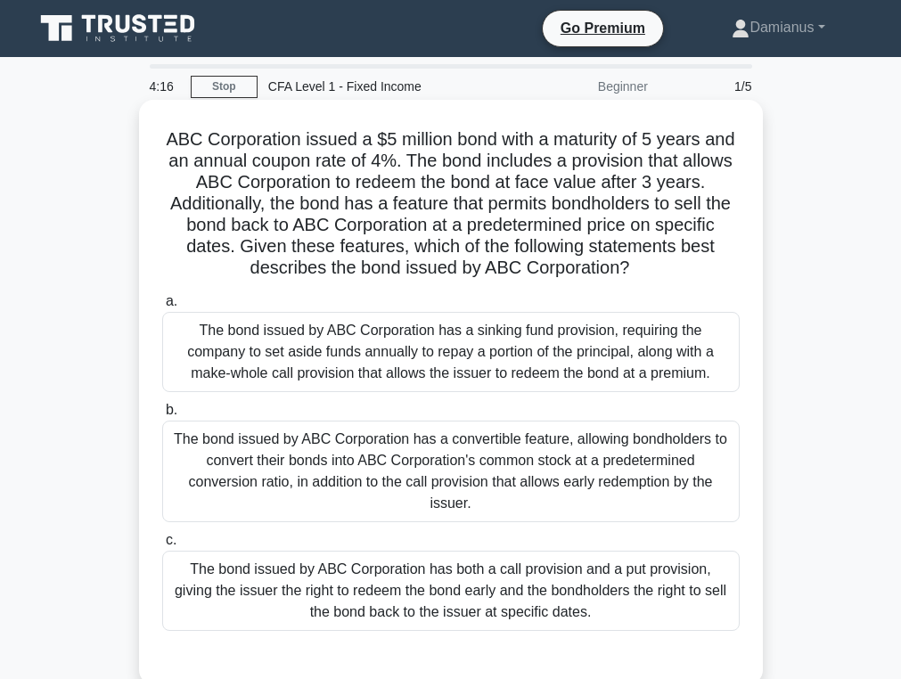
click at [319, 551] on div "The bond issued by ABC Corporation has both a call provision and a put provisio…" at bounding box center [451, 591] width 578 height 80
click at [162, 546] on input "c. The bond issued by ABC Corporation has both a call provision and a put provi…" at bounding box center [162, 541] width 0 height 12
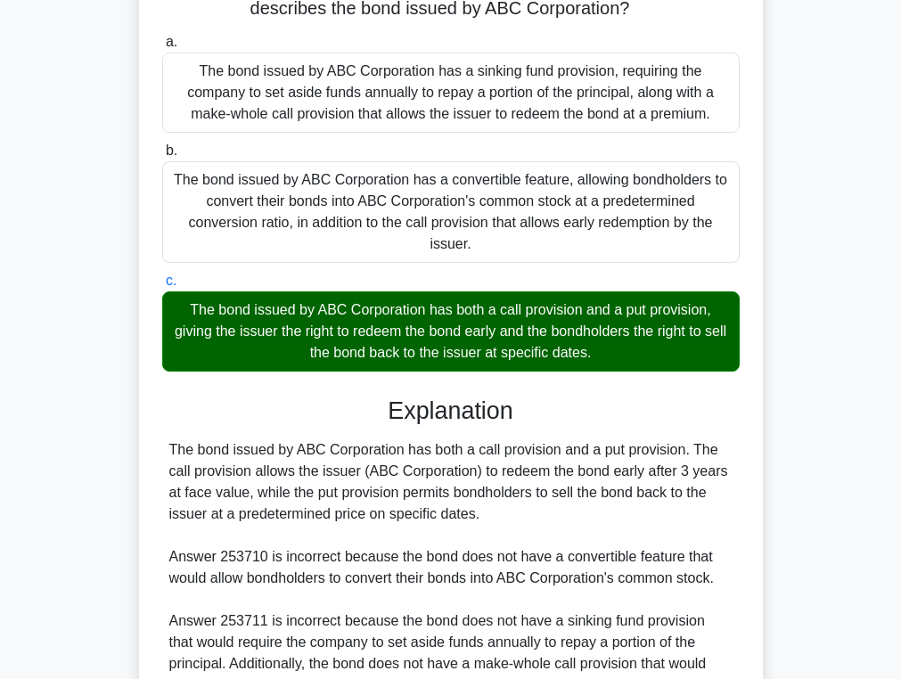
scroll to position [417, 0]
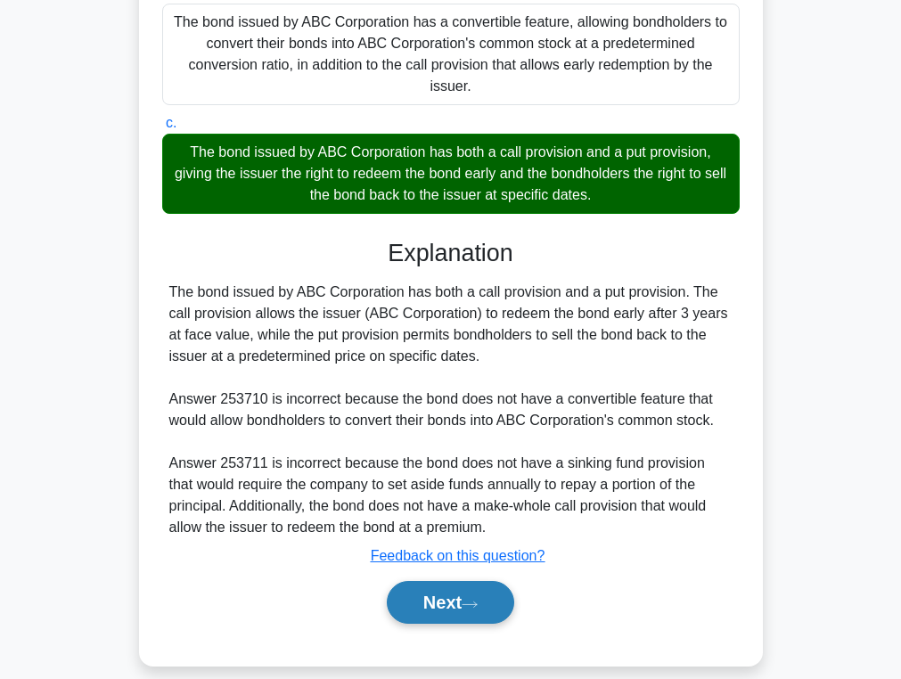
click at [422, 586] on button "Next" at bounding box center [450, 602] width 127 height 43
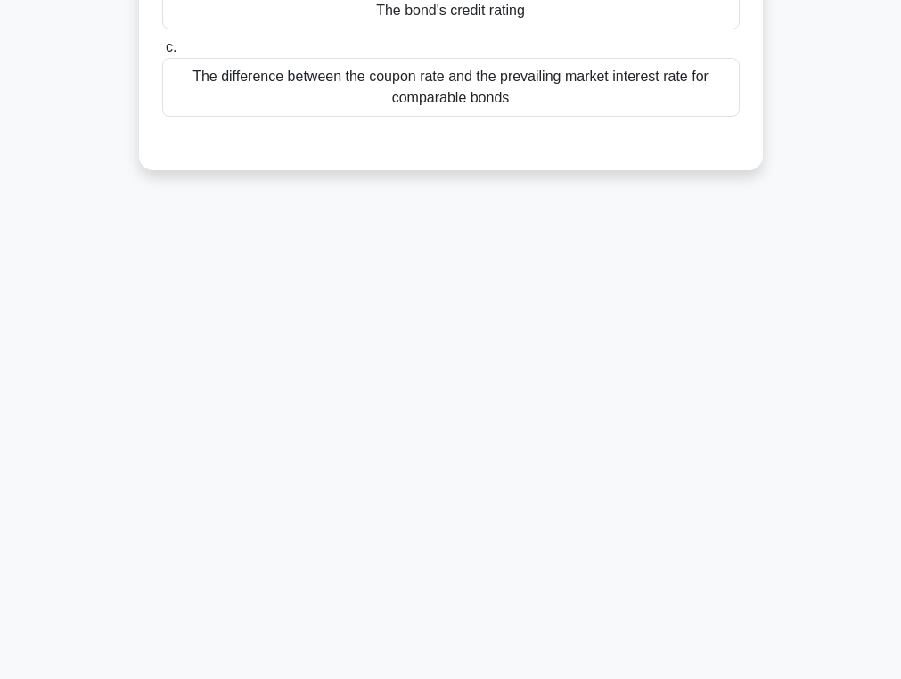
scroll to position [0, 0]
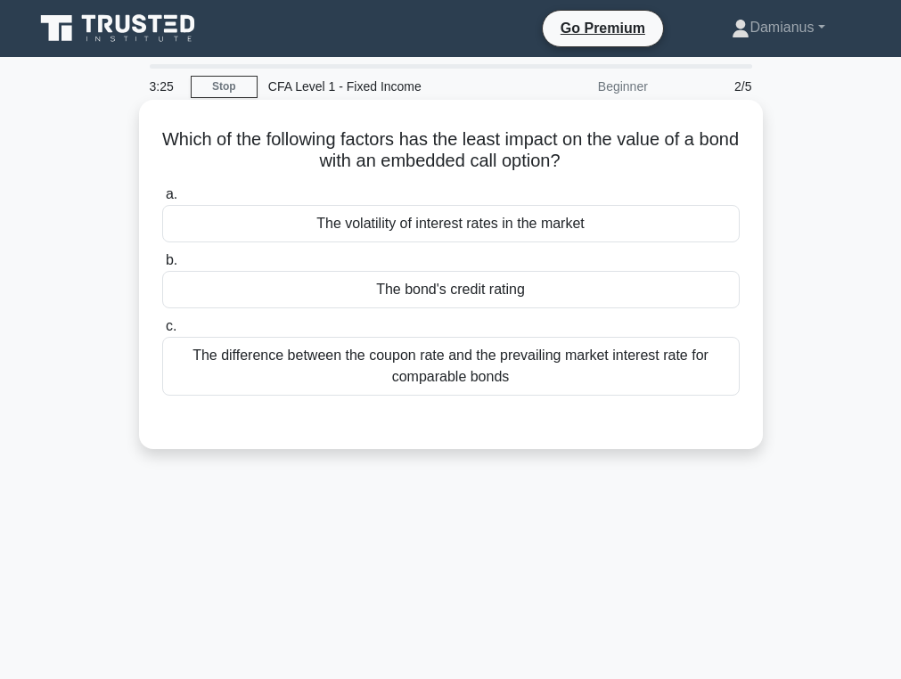
click at [471, 285] on div "The bond's credit rating" at bounding box center [451, 289] width 578 height 37
click at [162, 266] on input "b. The bond's credit rating" at bounding box center [162, 261] width 0 height 12
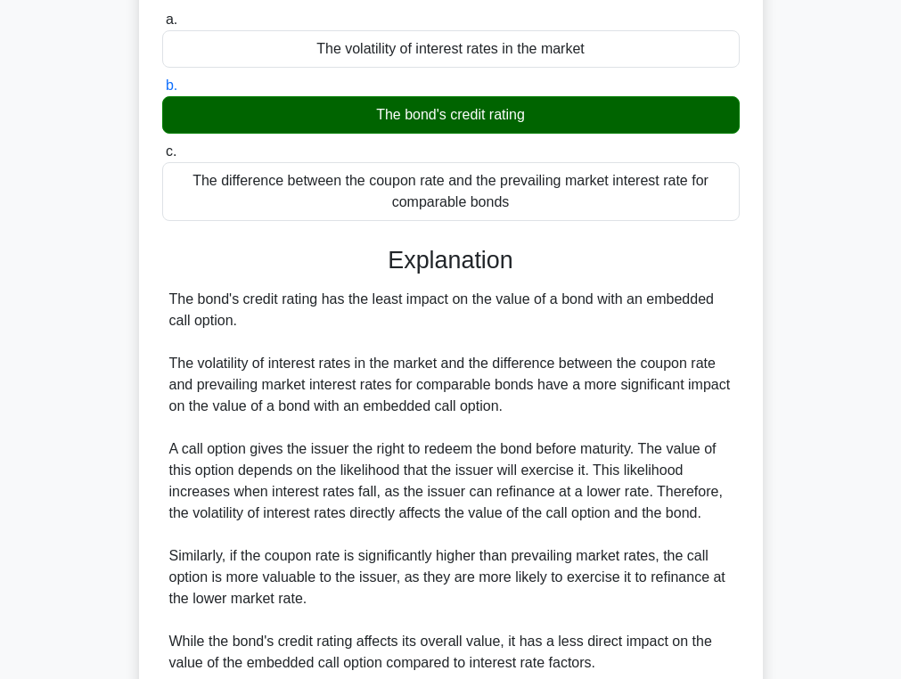
scroll to position [176, 0]
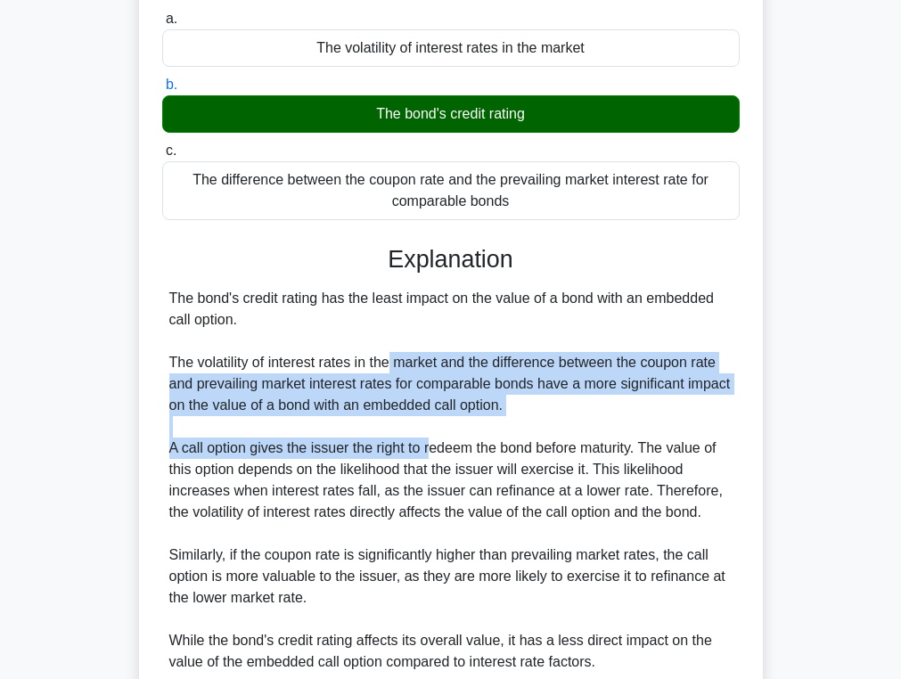
drag, startPoint x: 392, startPoint y: 360, endPoint x: 438, endPoint y: 459, distance: 109.2
click at [436, 456] on div "The bond's credit rating has the least impact on the value of a bond with an em…" at bounding box center [450, 480] width 563 height 385
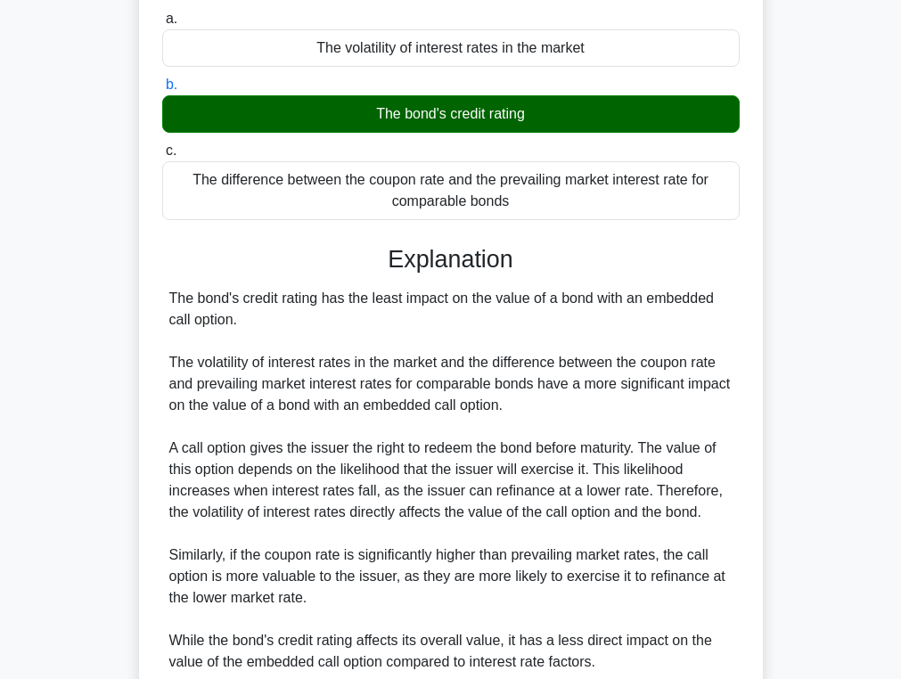
click at [438, 459] on div "The bond's credit rating has the least impact on the value of a bond with an em…" at bounding box center [450, 480] width 563 height 385
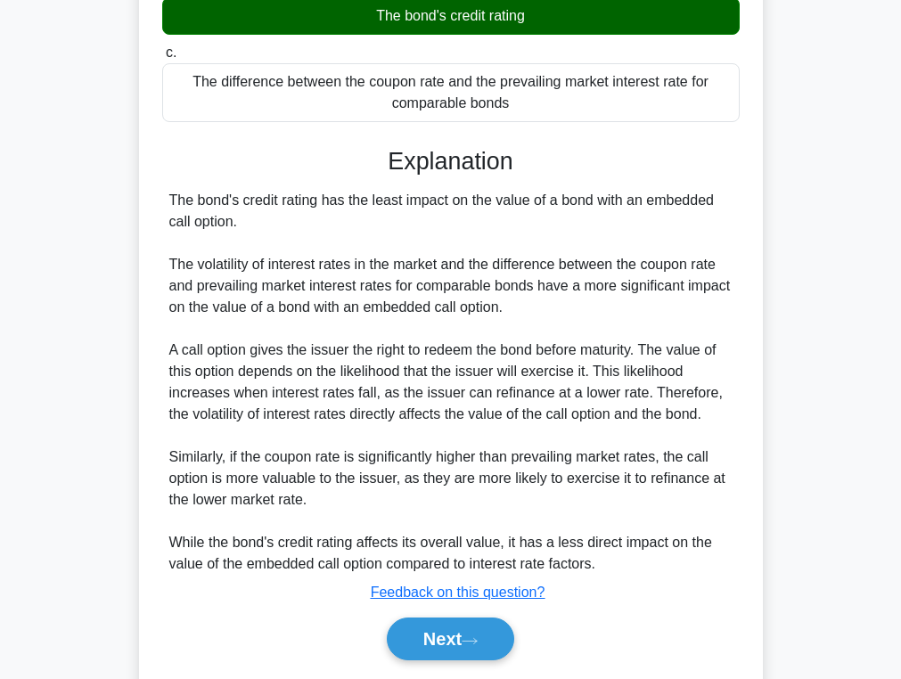
scroll to position [256, 0]
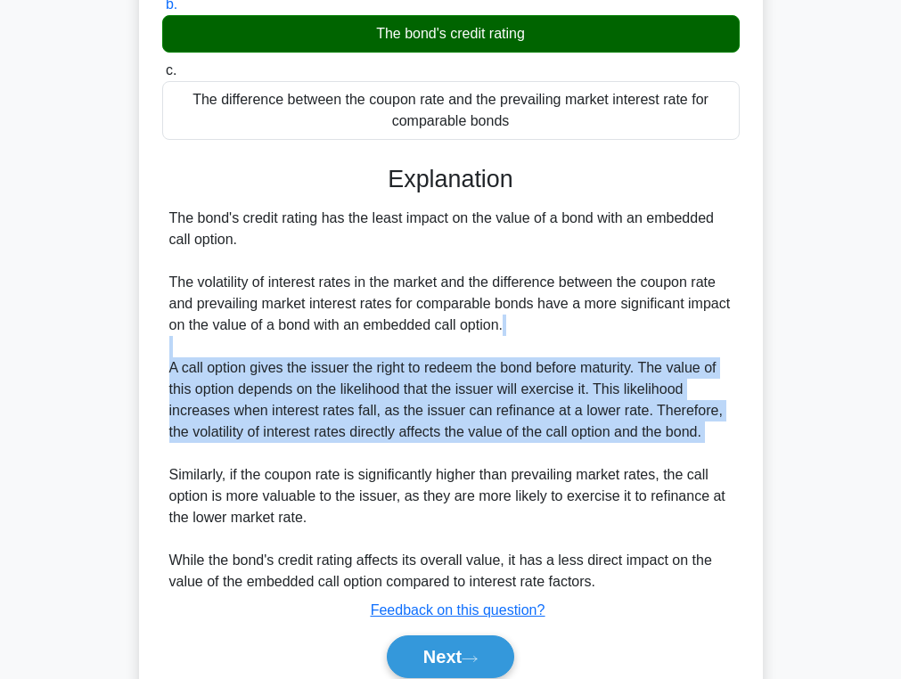
drag, startPoint x: 202, startPoint y: 344, endPoint x: 396, endPoint y: 472, distance: 232.1
click at [396, 471] on div "The bond's credit rating has the least impact on the value of a bond with an em…" at bounding box center [450, 400] width 563 height 385
click at [396, 472] on div "The bond's credit rating has the least impact on the value of a bond with an em…" at bounding box center [450, 400] width 563 height 385
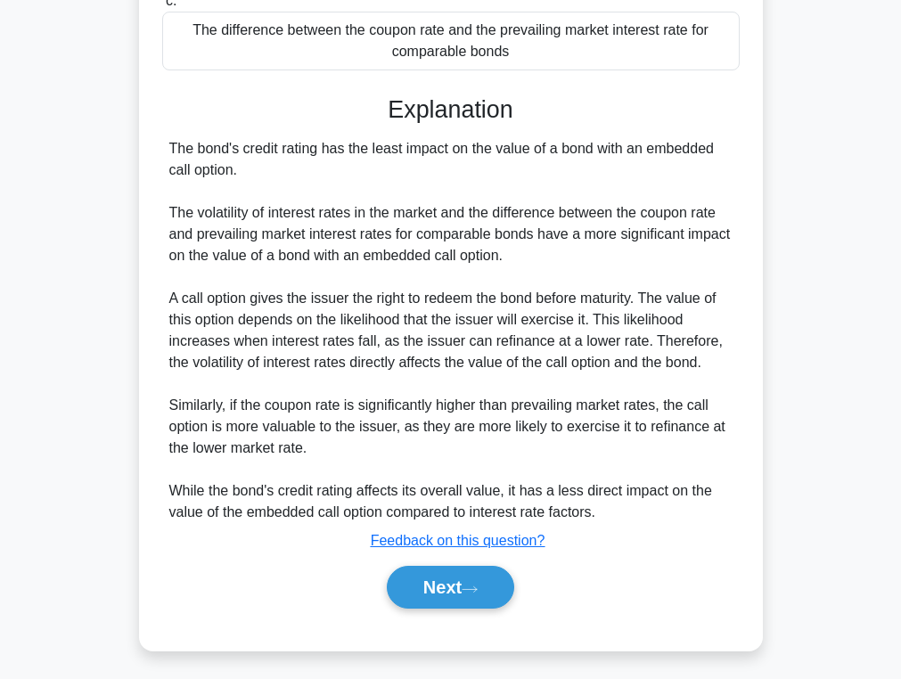
scroll to position [332, 0]
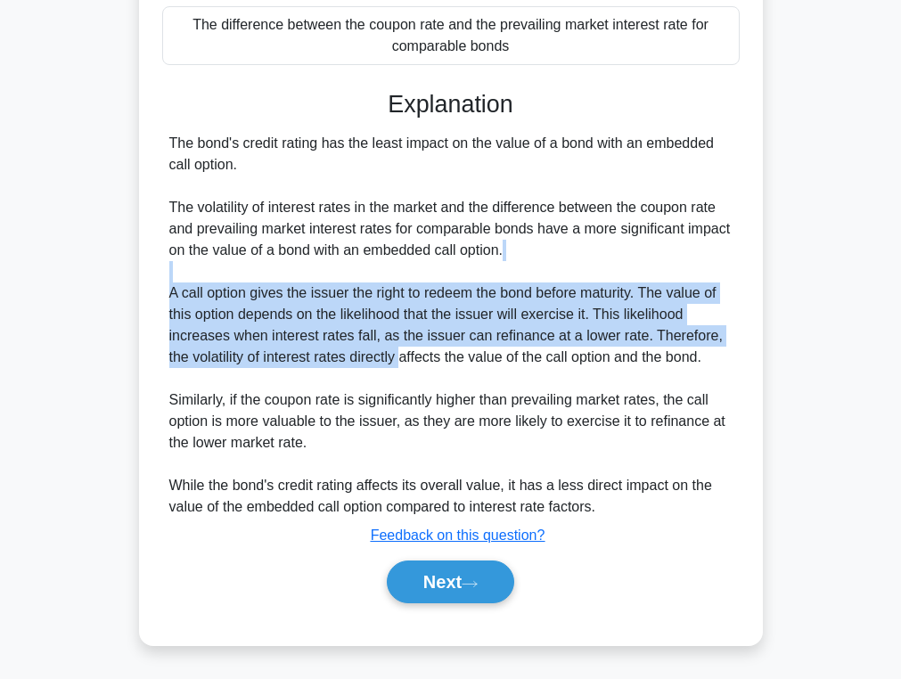
drag, startPoint x: 373, startPoint y: 275, endPoint x: 406, endPoint y: 363, distance: 93.0
click at [406, 363] on div "The bond's credit rating has the least impact on the value of a bond with an em…" at bounding box center [450, 325] width 563 height 385
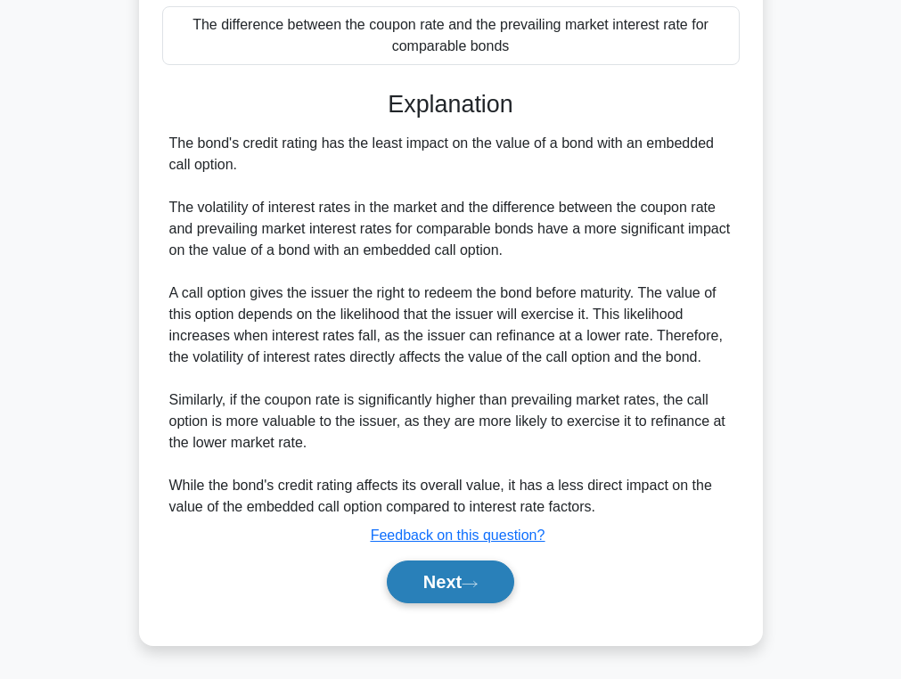
click at [416, 584] on button "Next" at bounding box center [450, 582] width 127 height 43
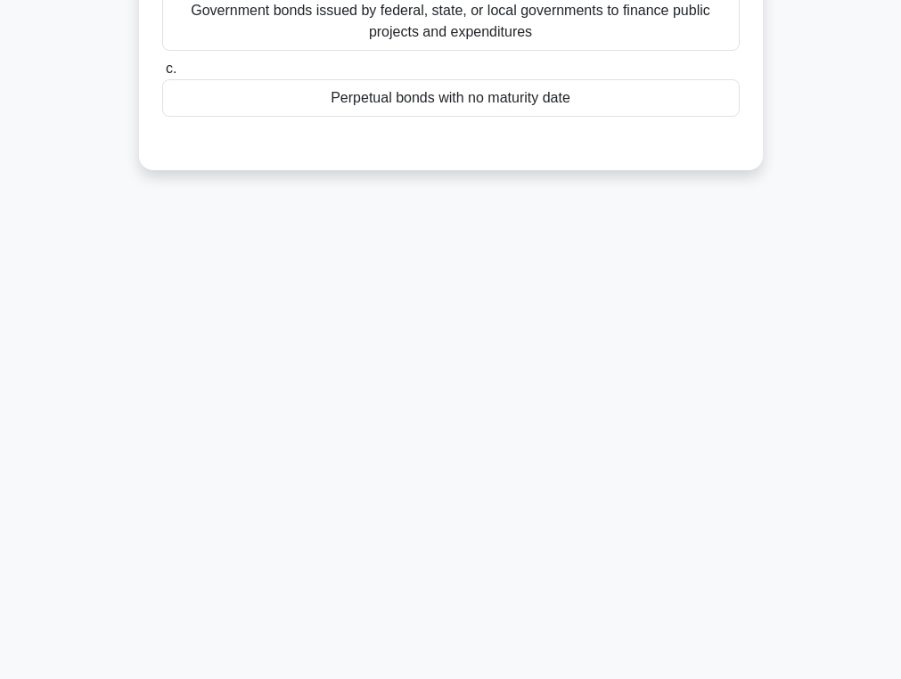
scroll to position [0, 0]
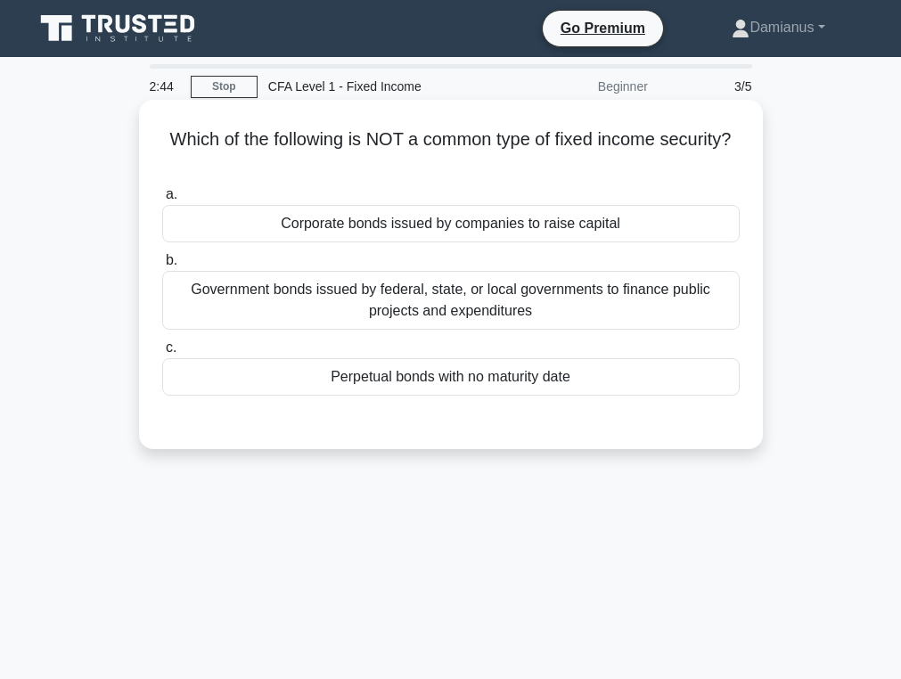
click at [392, 373] on div "Perpetual bonds with no maturity date" at bounding box center [451, 376] width 578 height 37
click at [162, 354] on input "c. Perpetual bonds with no maturity date" at bounding box center [162, 348] width 0 height 12
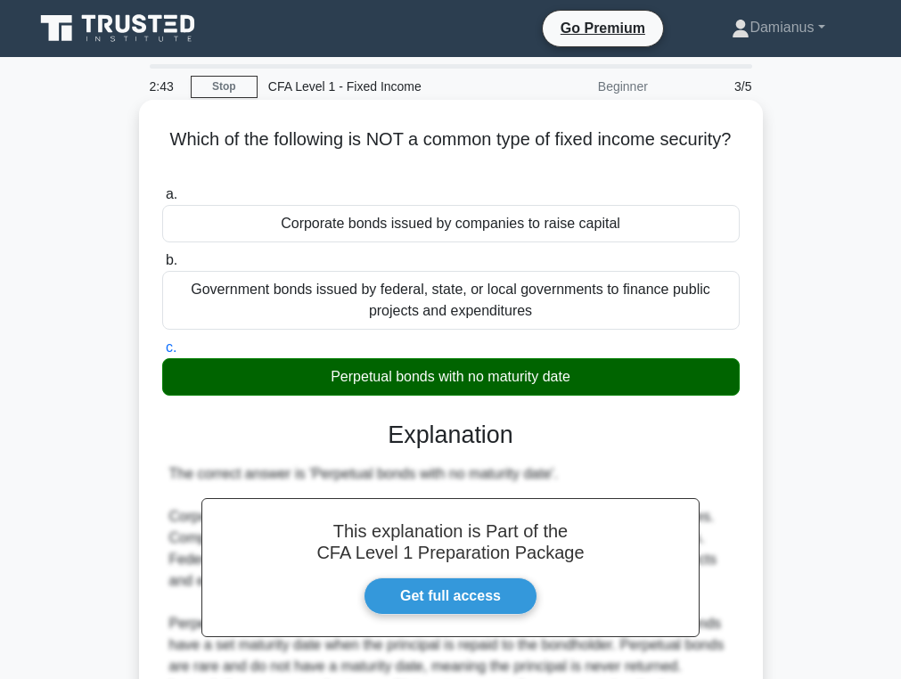
scroll to position [283, 0]
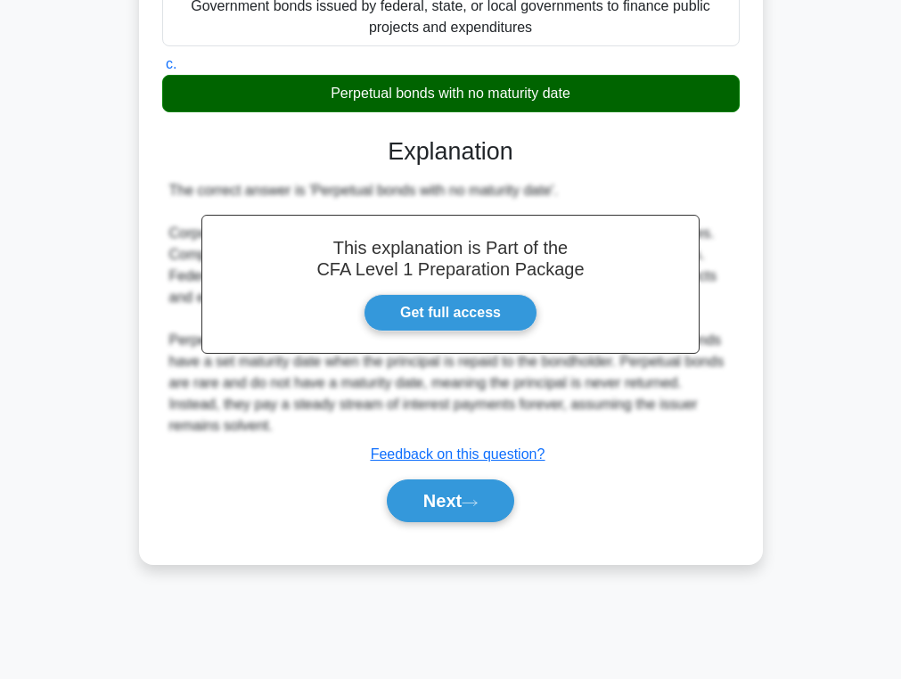
click at [438, 529] on div "a. Corporate bonds issued by companies to raise capital b. Government bonds iss…" at bounding box center [450, 220] width 581 height 647
click at [438, 504] on button "Next" at bounding box center [450, 500] width 127 height 43
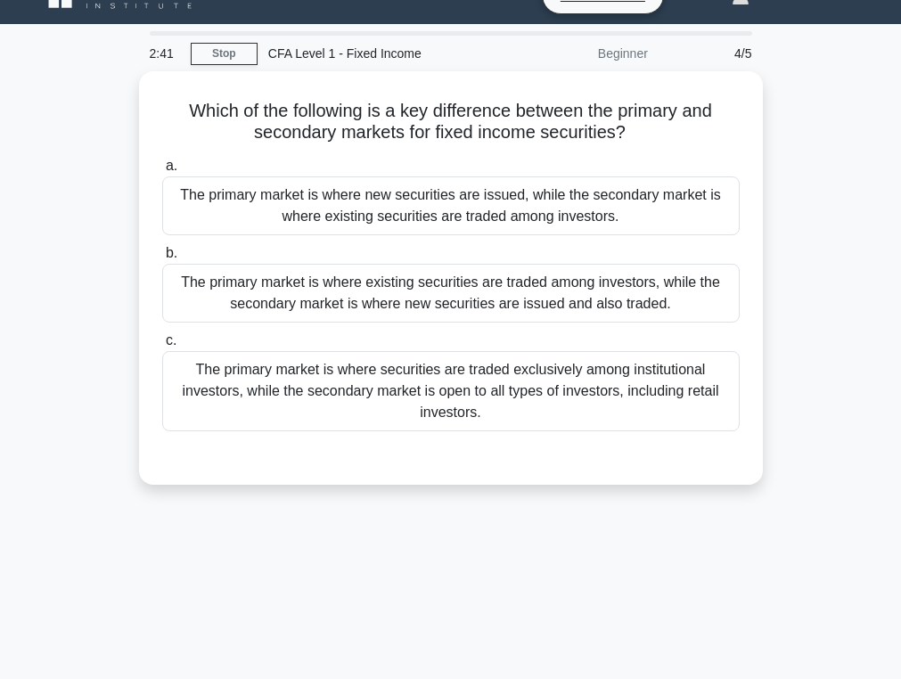
scroll to position [0, 0]
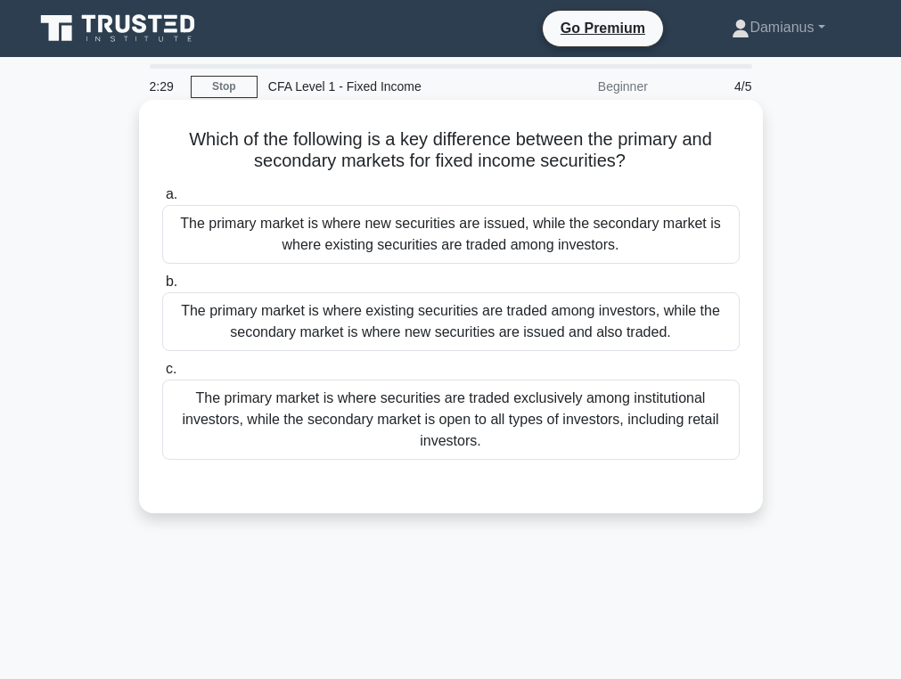
click at [513, 242] on div "The primary market is where new securities are issued, while the secondary mark…" at bounding box center [451, 234] width 578 height 59
click at [162, 201] on input "a. The primary market is where new securities are issued, while the secondary m…" at bounding box center [162, 195] width 0 height 12
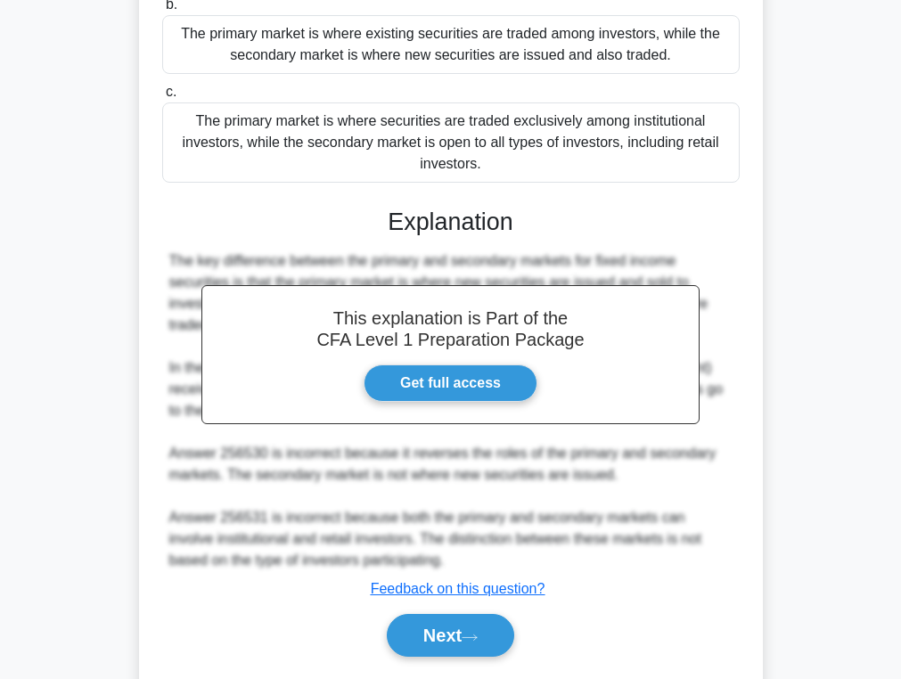
scroll to position [332, 0]
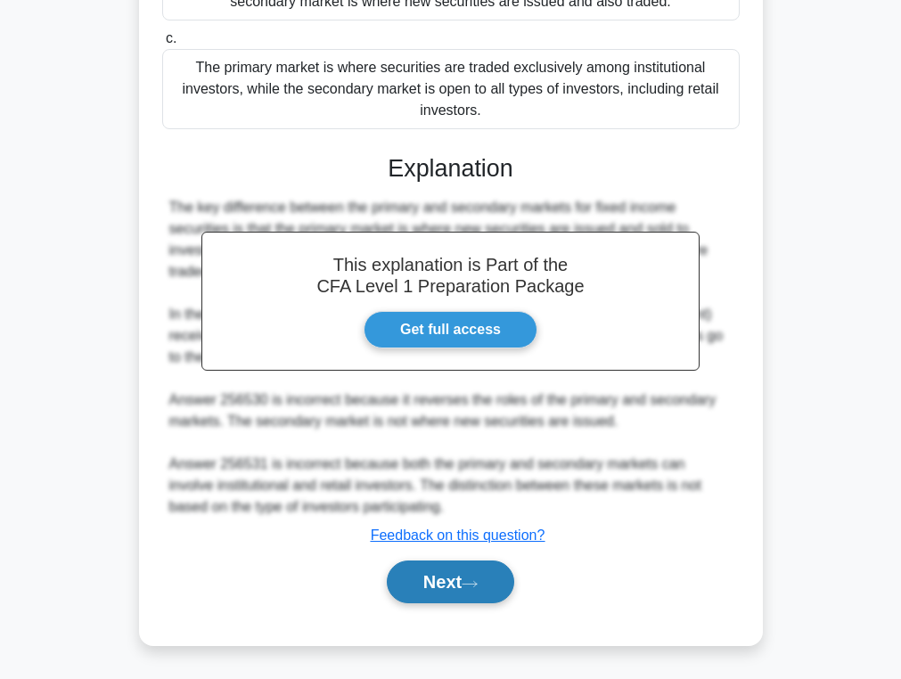
click at [465, 571] on button "Next" at bounding box center [450, 582] width 127 height 43
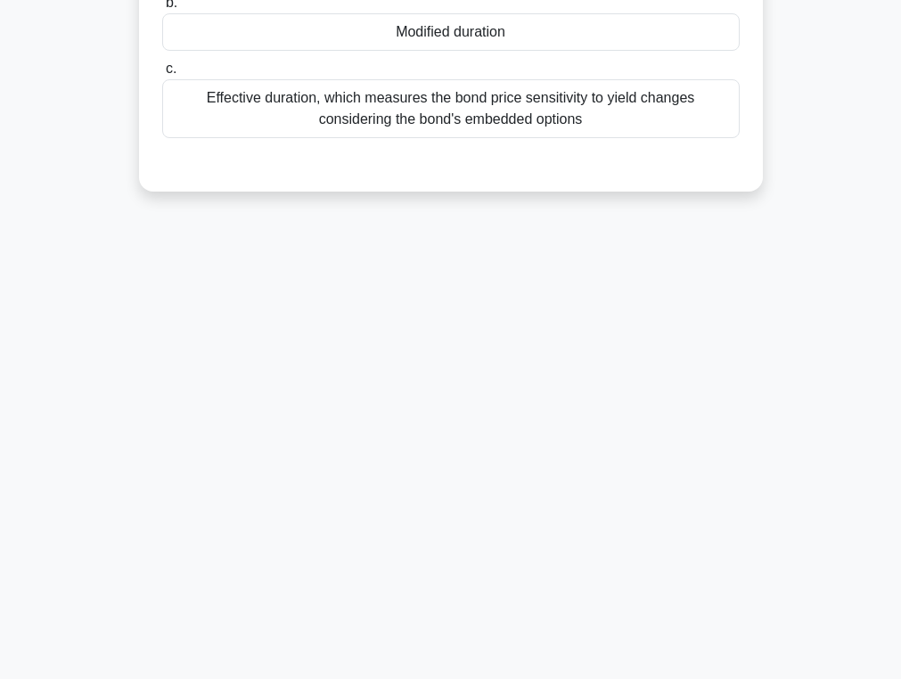
scroll to position [0, 0]
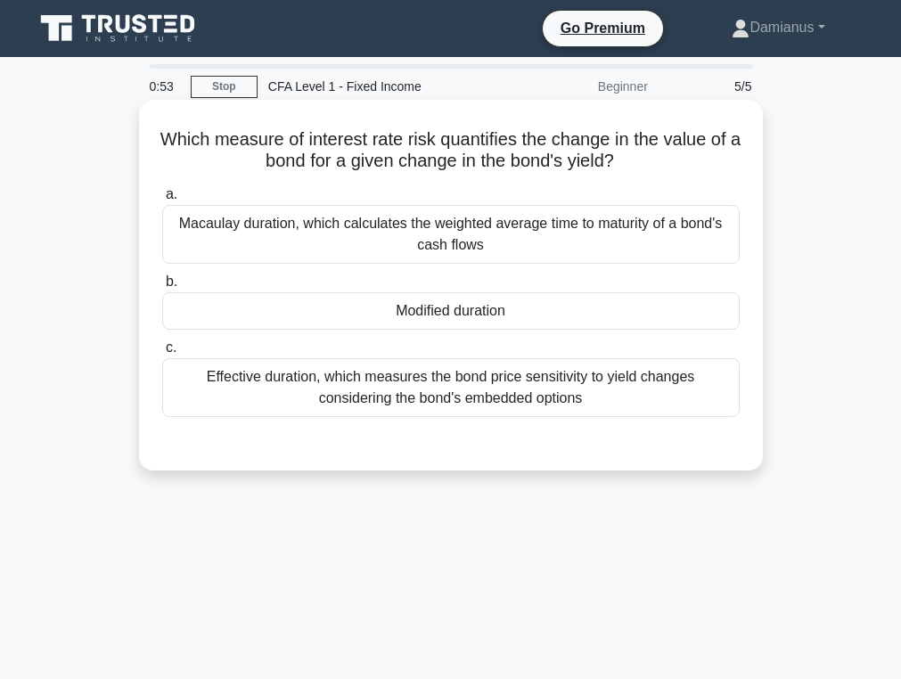
click at [351, 316] on div "Modified duration" at bounding box center [451, 310] width 578 height 37
click at [162, 288] on input "b. Modified duration" at bounding box center [162, 282] width 0 height 12
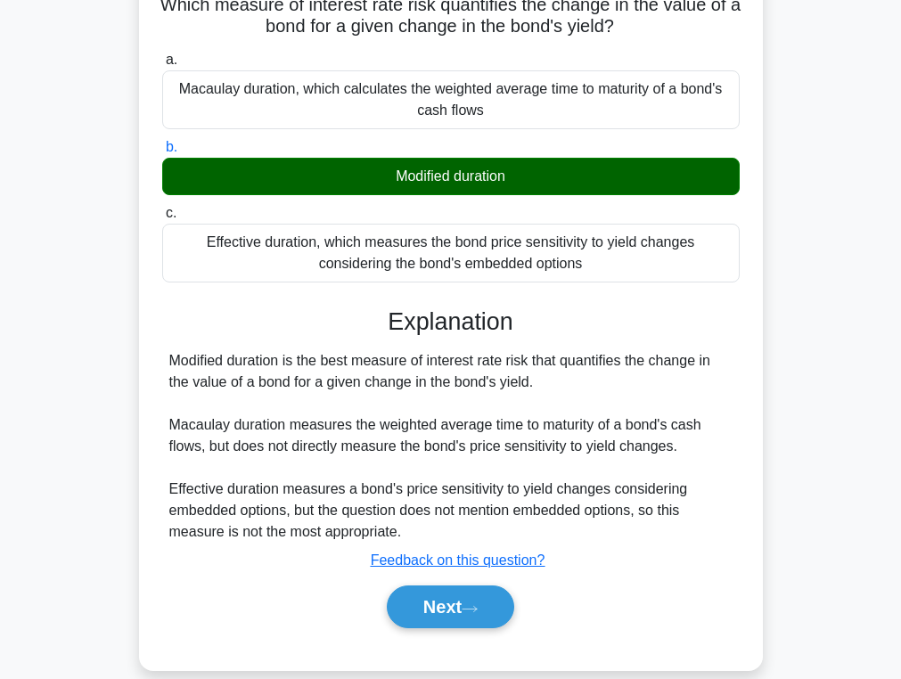
scroll to position [169, 0]
